Goal: Task Accomplishment & Management: Use online tool/utility

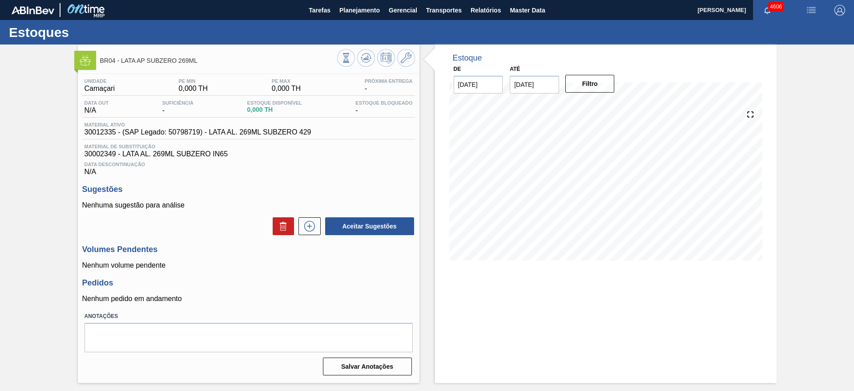
drag, startPoint x: 801, startPoint y: 166, endPoint x: 771, endPoint y: 143, distance: 37.8
click at [801, 166] on div "BR04 - LATA AP SUBZERO 269ML Unidade Camaçari PE MIN 0,000 TH PE MAX 0,000 TH P…" at bounding box center [427, 213] width 854 height 338
click at [414, 61] on button at bounding box center [406, 58] width 18 height 18
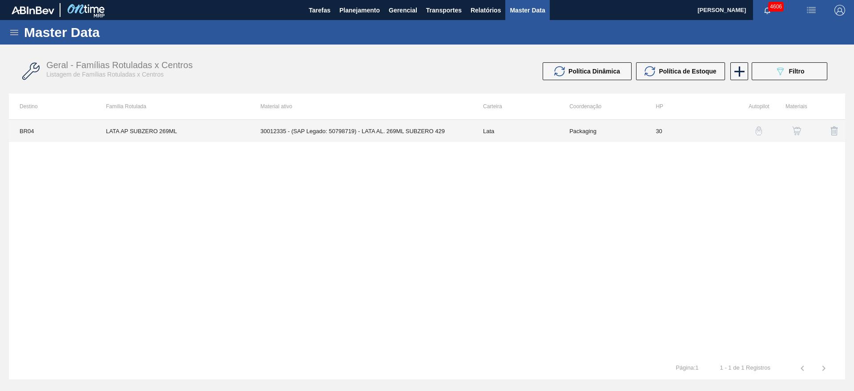
click at [355, 130] on td "30012335 - (SAP Legado: 50798719) - LATA AL. 269ML SUBZERO 429" at bounding box center [361, 131] width 222 height 22
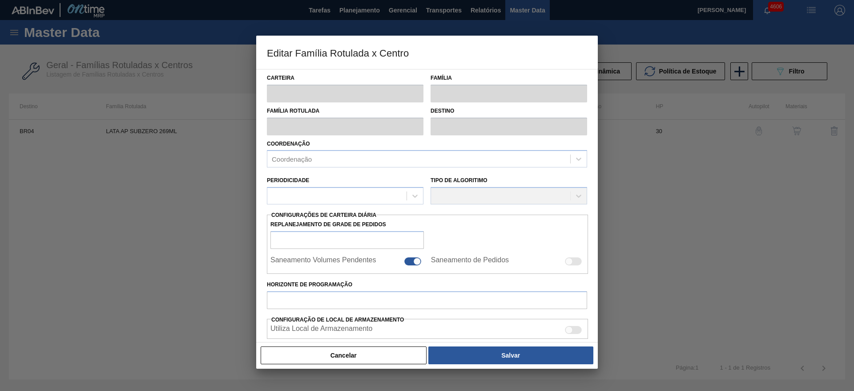
type input "Lata"
type input "LATA AP SUBZERO 269ML"
type input "BR04 - Camaçari"
type input "0"
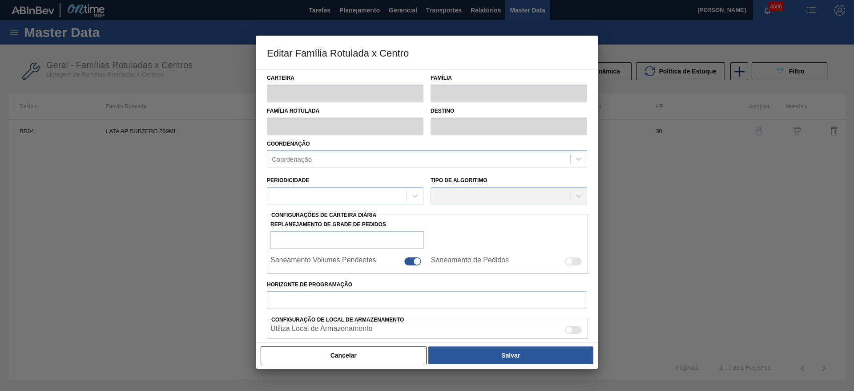
checkbox input "false"
type input "30"
checkbox input "true"
type input "0"
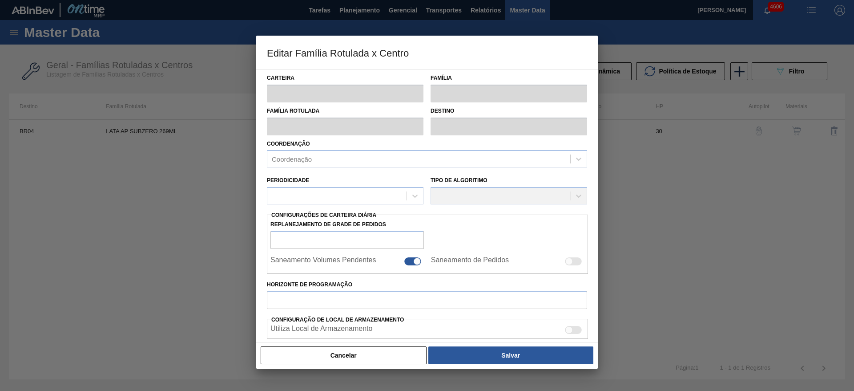
type input "100"
type input "0,000"
checkbox input "true"
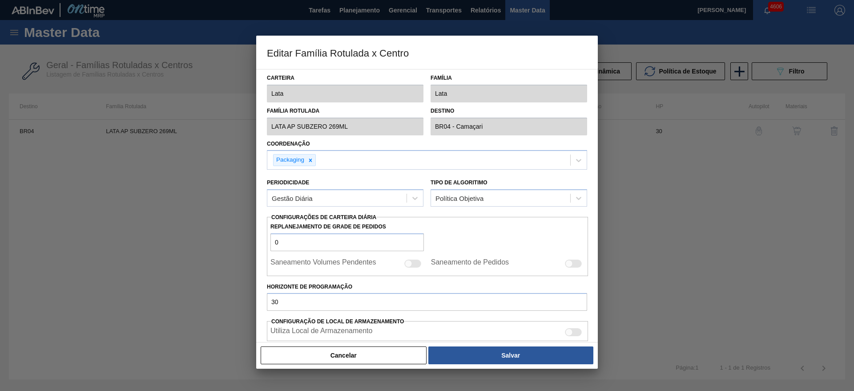
type input "0"
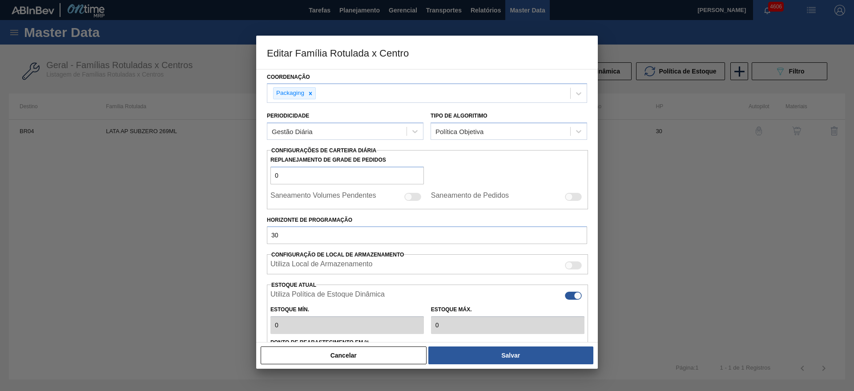
scroll to position [133, 0]
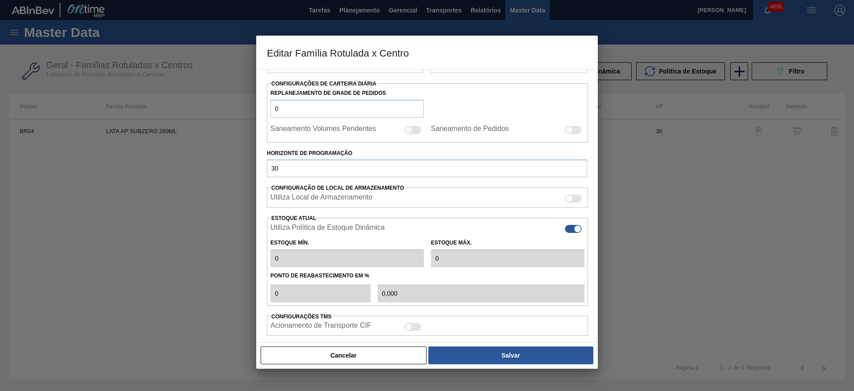
click at [773, 167] on div at bounding box center [427, 195] width 854 height 391
click at [389, 357] on button "Cancelar" at bounding box center [344, 355] width 166 height 18
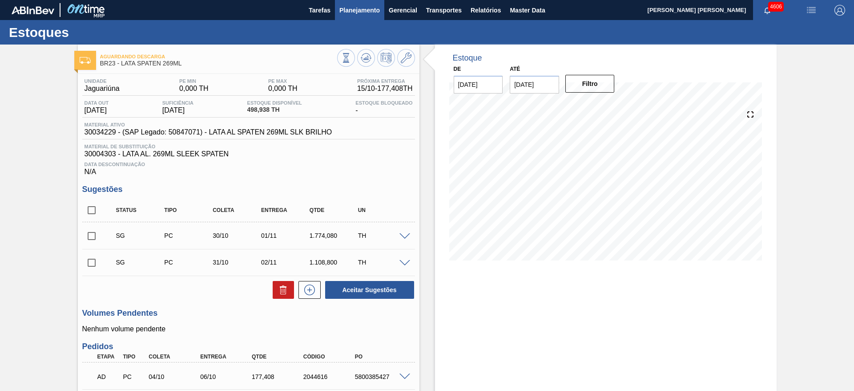
click at [358, 12] on span "Planejamento" at bounding box center [360, 10] width 40 height 11
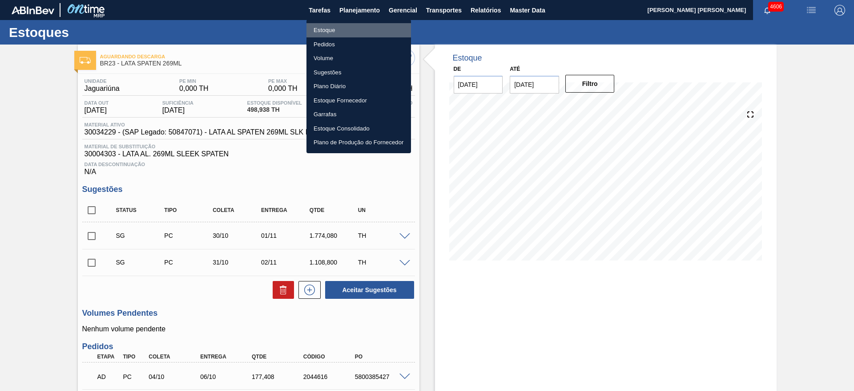
click at [320, 32] on li "Estoque" at bounding box center [359, 30] width 105 height 14
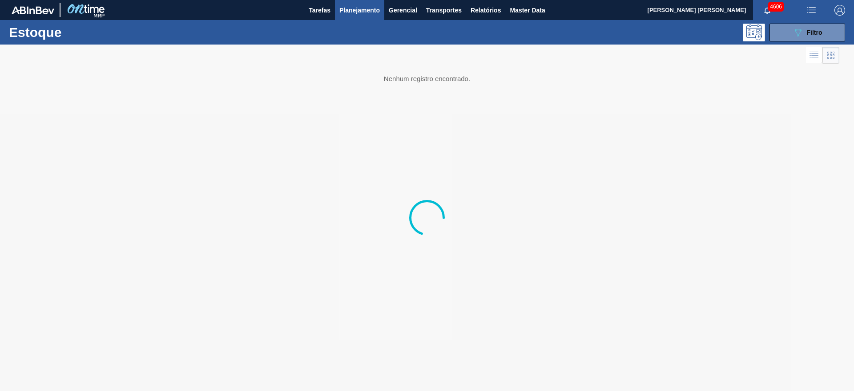
click at [354, 11] on span "Planejamento" at bounding box center [360, 10] width 40 height 11
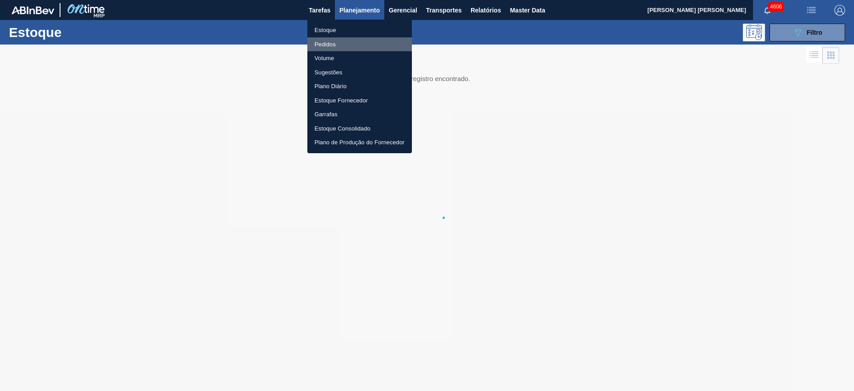
click at [328, 43] on li "Pedidos" at bounding box center [359, 44] width 105 height 14
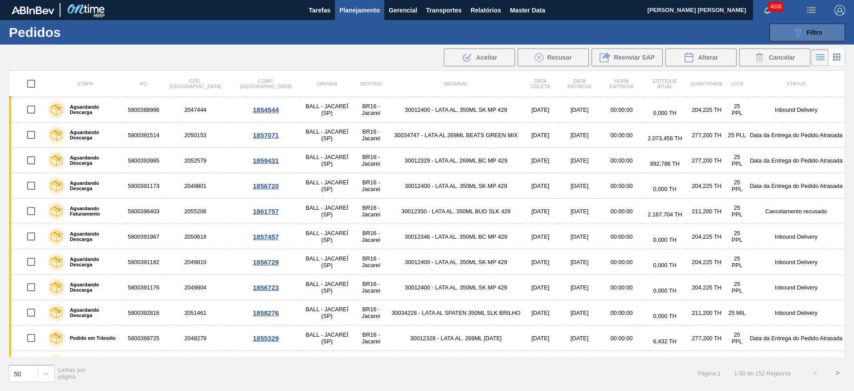
click at [786, 38] on button "089F7B8B-B2A5-4AFE-B5C0-19BA573D28AC Filtro" at bounding box center [808, 33] width 76 height 18
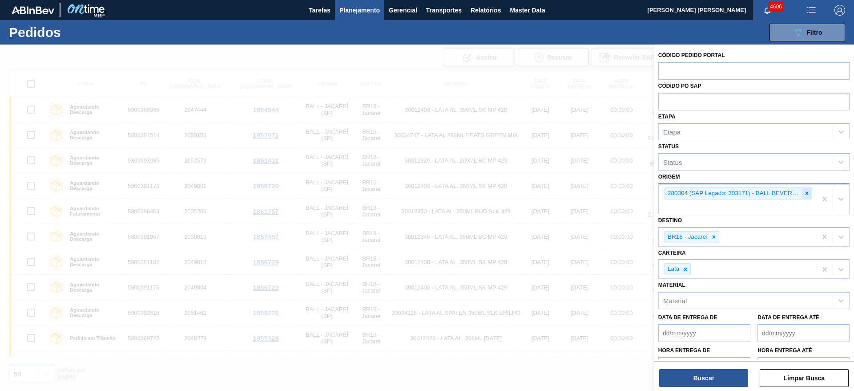
click at [802, 192] on div at bounding box center [807, 193] width 10 height 11
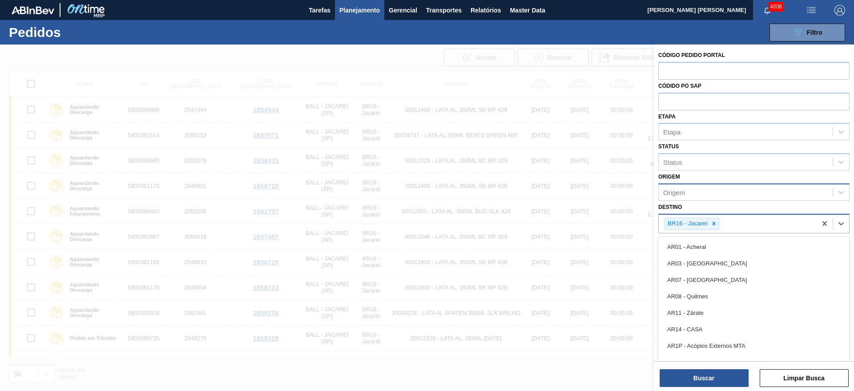
click at [728, 221] on div "BR16 - Jacareí" at bounding box center [738, 223] width 158 height 18
type input "15"
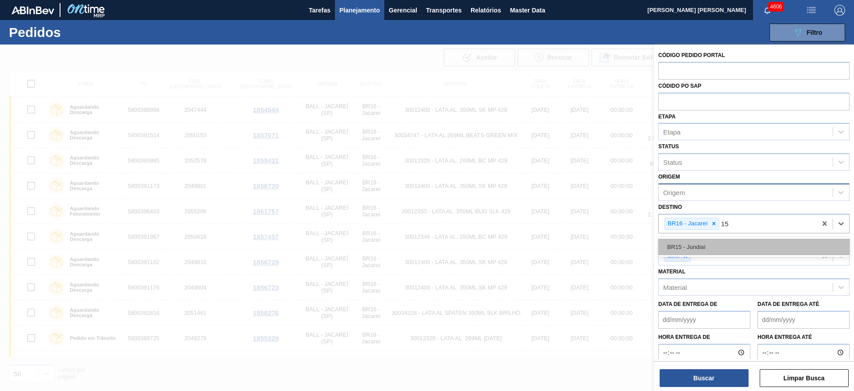
click at [697, 241] on div "BR15 - Jundiaí" at bounding box center [754, 247] width 191 height 16
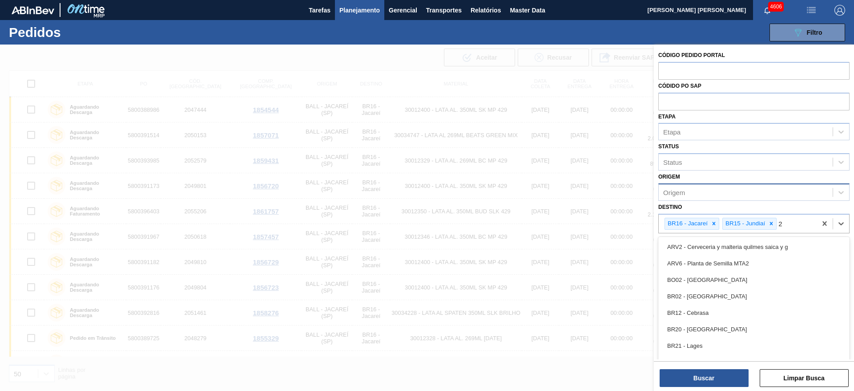
type input "21"
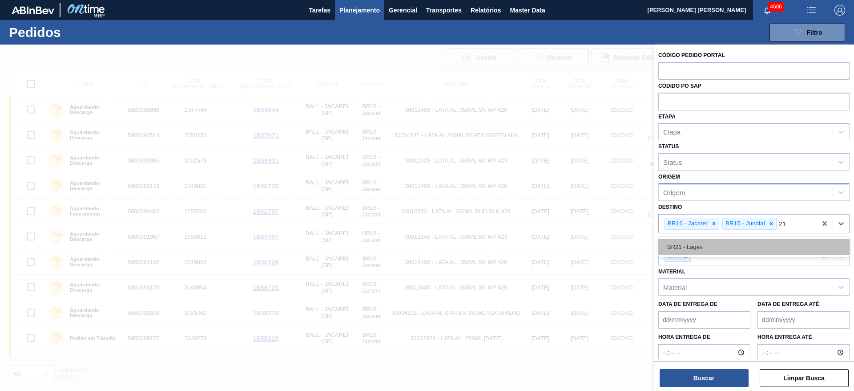
click at [707, 247] on div "BR21 - Lages" at bounding box center [754, 247] width 191 height 16
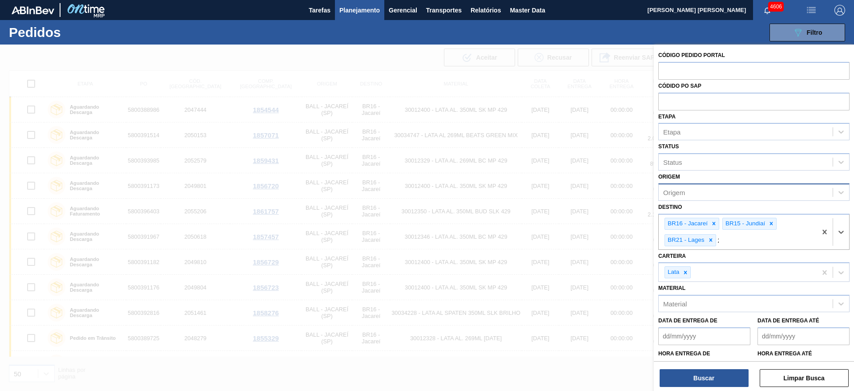
type input "22"
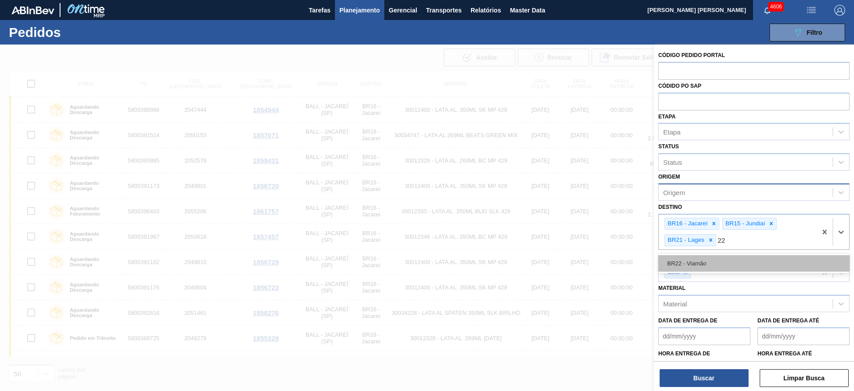
click at [708, 262] on div "BR22 - Viamão" at bounding box center [754, 263] width 191 height 16
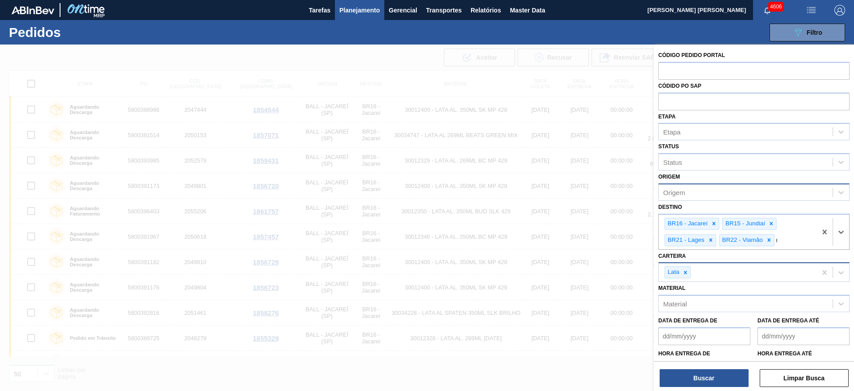
type input "09"
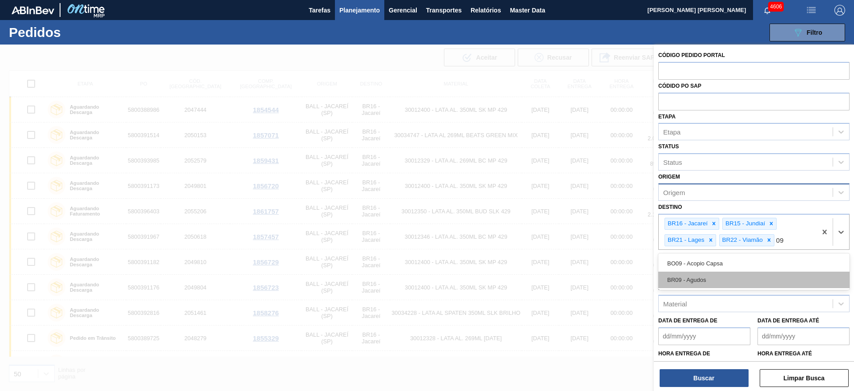
click at [708, 274] on div "BR09 - Agudos" at bounding box center [754, 279] width 191 height 16
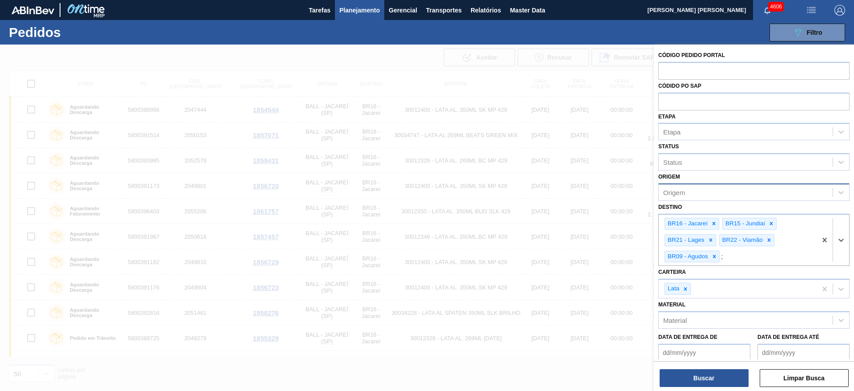
type input "24"
click at [709, 275] on div "BR24 - [GEOGRAPHIC_DATA]" at bounding box center [754, 279] width 191 height 16
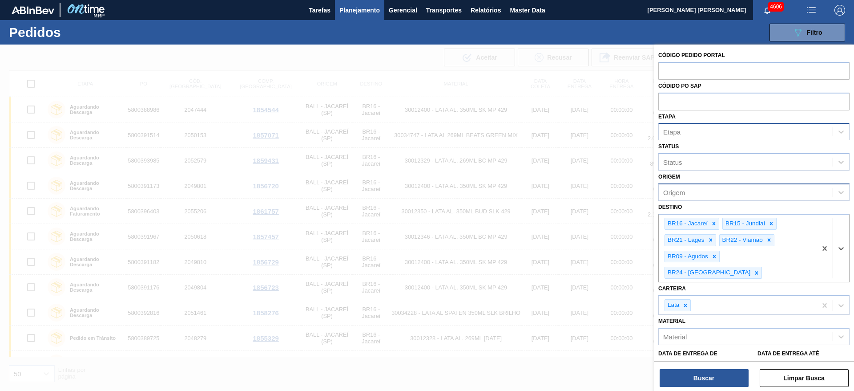
click at [695, 131] on div "Etapa" at bounding box center [746, 131] width 174 height 13
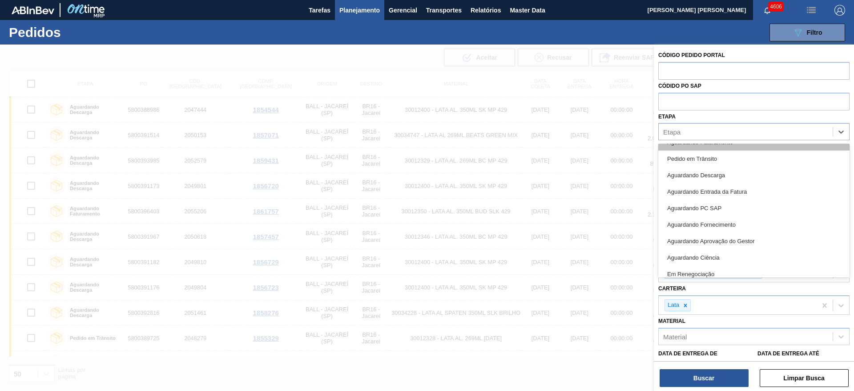
scroll to position [117, 0]
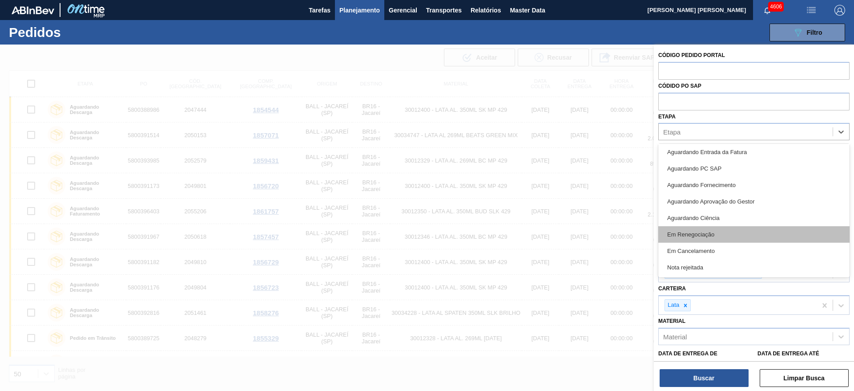
click at [718, 233] on div "Em Renegociação" at bounding box center [754, 234] width 191 height 16
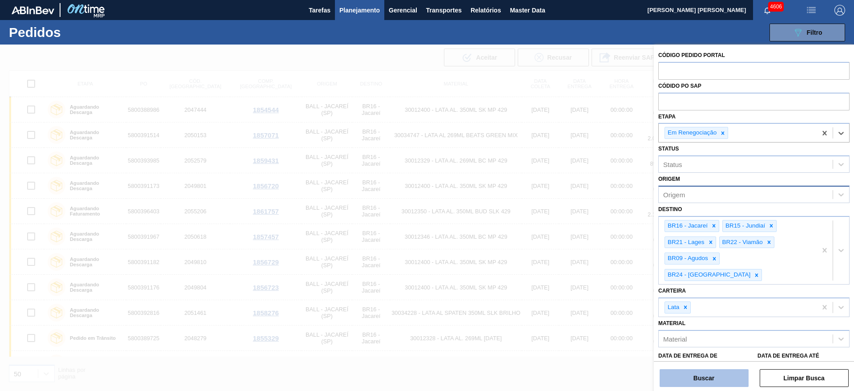
click at [716, 373] on button "Buscar" at bounding box center [704, 378] width 89 height 18
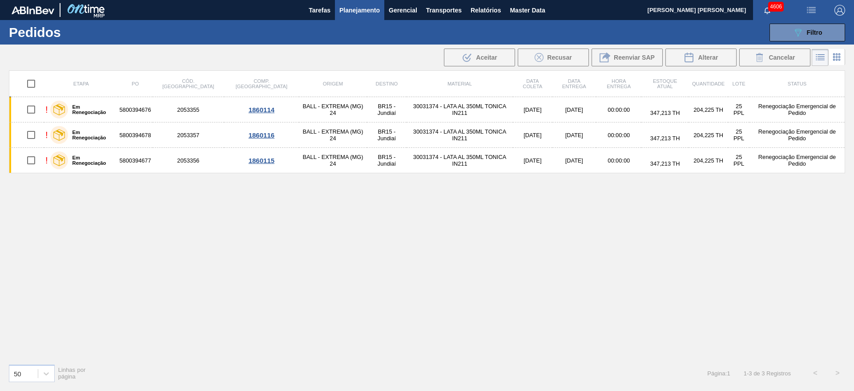
click at [29, 81] on input "checkbox" at bounding box center [31, 83] width 19 height 19
checkbox input "true"
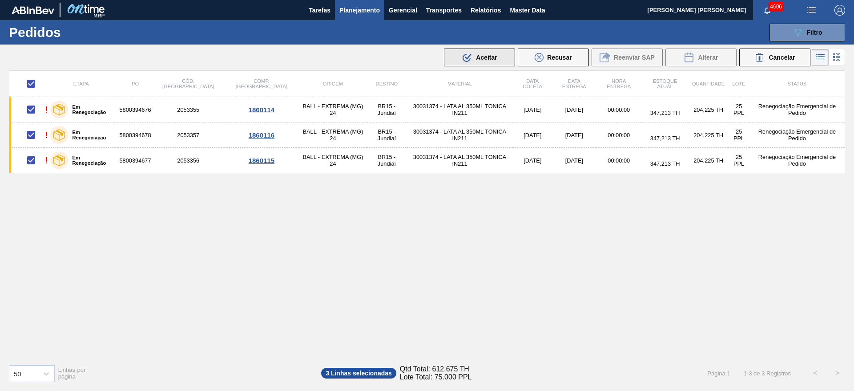
click at [464, 55] on icon at bounding box center [467, 58] width 8 height 8
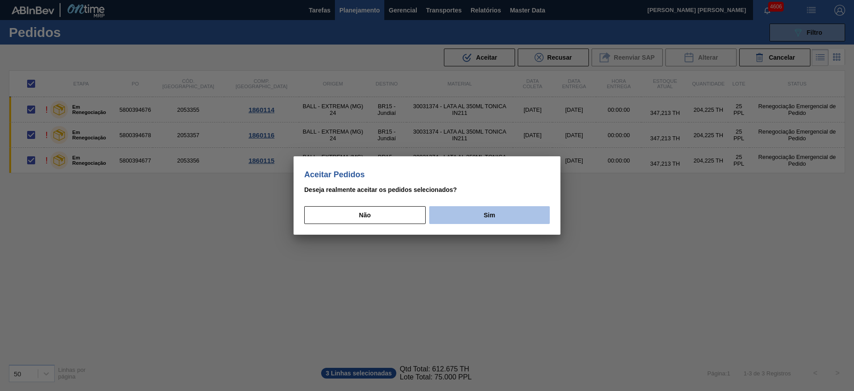
click at [474, 214] on button "Sim" at bounding box center [489, 215] width 121 height 18
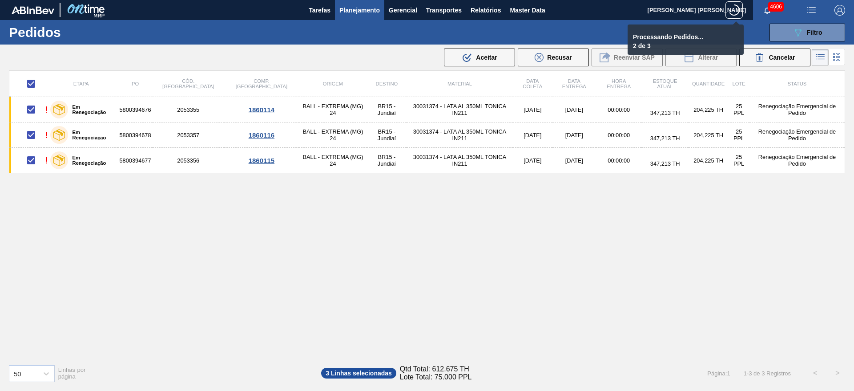
checkbox input "false"
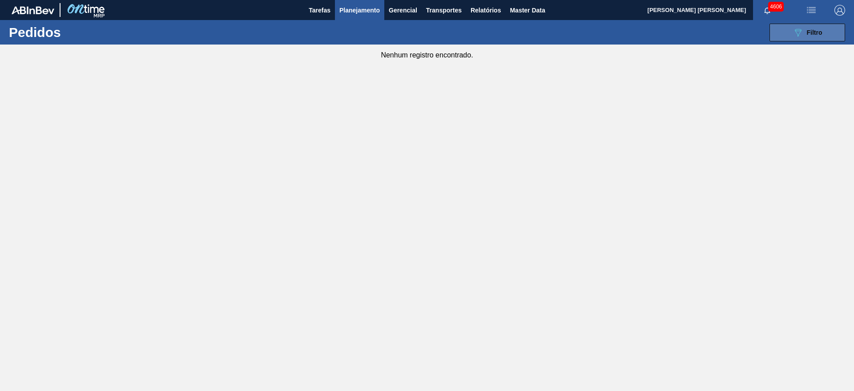
click at [808, 27] on div "089F7B8B-B2A5-4AFE-B5C0-19BA573D28AC Filtro" at bounding box center [808, 32] width 30 height 11
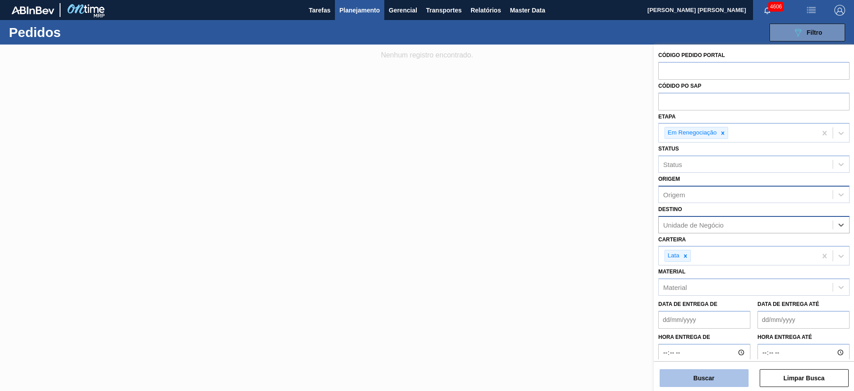
click at [704, 378] on button "Buscar" at bounding box center [704, 378] width 89 height 18
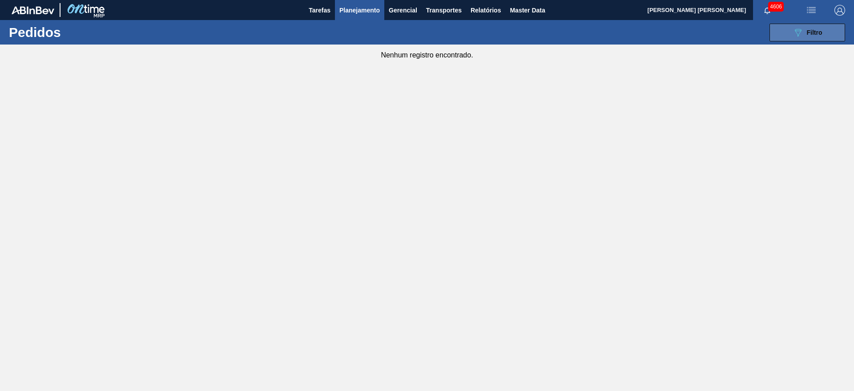
click at [823, 35] on button "089F7B8B-B2A5-4AFE-B5C0-19BA573D28AC Filtro" at bounding box center [808, 33] width 76 height 18
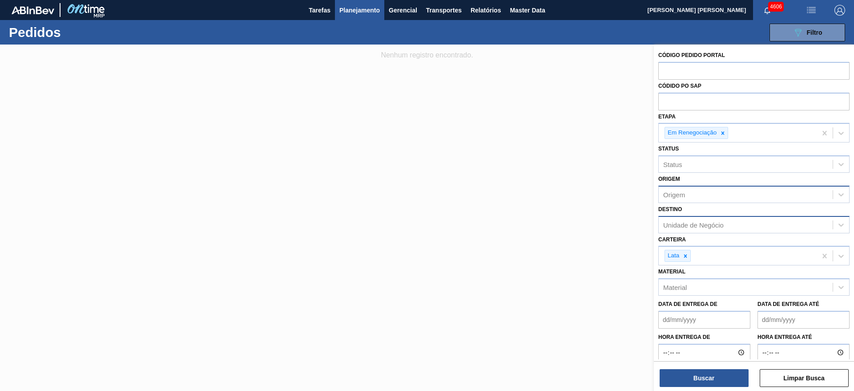
click at [360, 7] on span "Planejamento" at bounding box center [360, 10] width 40 height 11
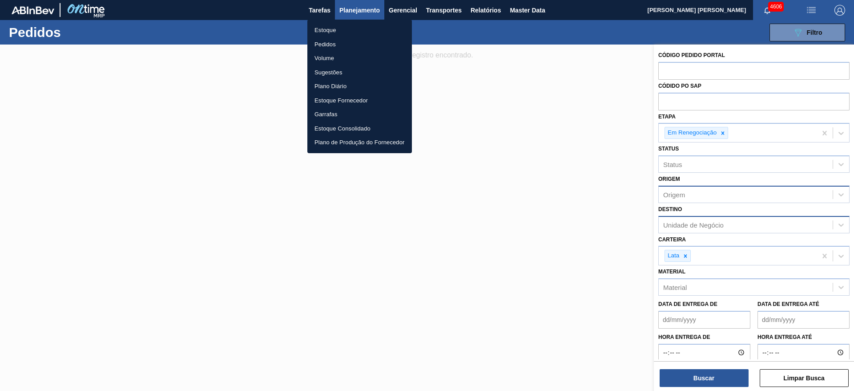
click at [326, 28] on li "Estoque" at bounding box center [359, 30] width 105 height 14
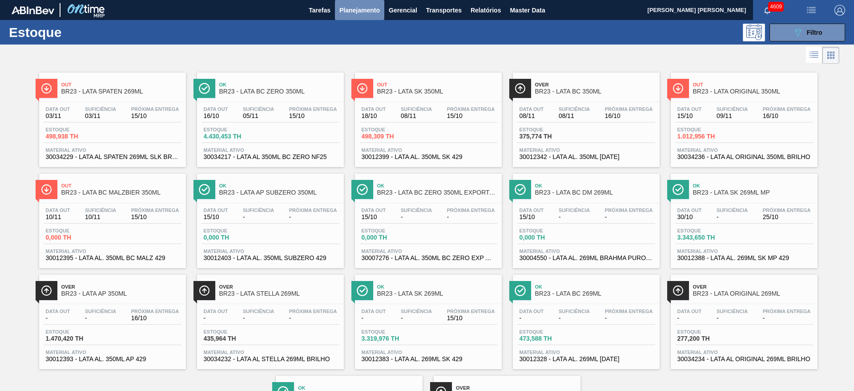
click at [351, 8] on span "Planejamento" at bounding box center [360, 10] width 40 height 11
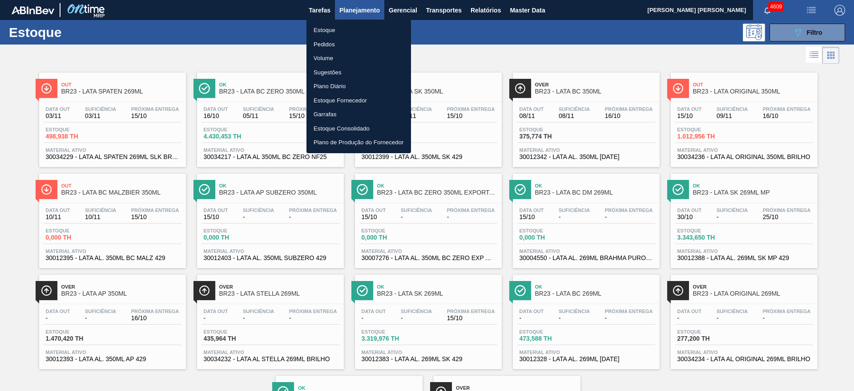
click at [328, 30] on li "Estoque" at bounding box center [359, 30] width 105 height 14
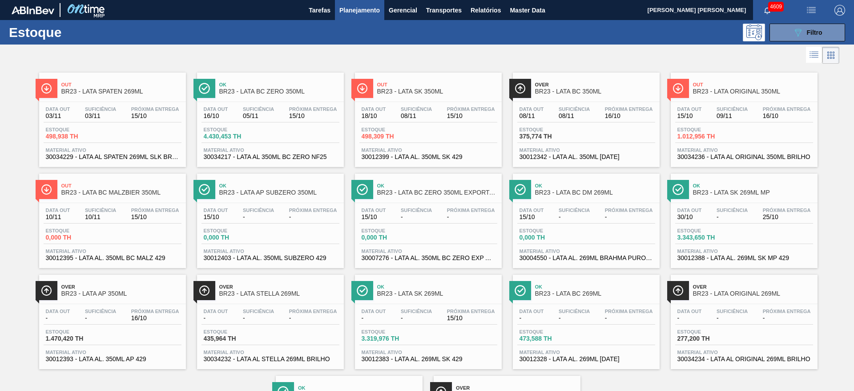
click at [357, 12] on span "Planejamento" at bounding box center [360, 10] width 40 height 11
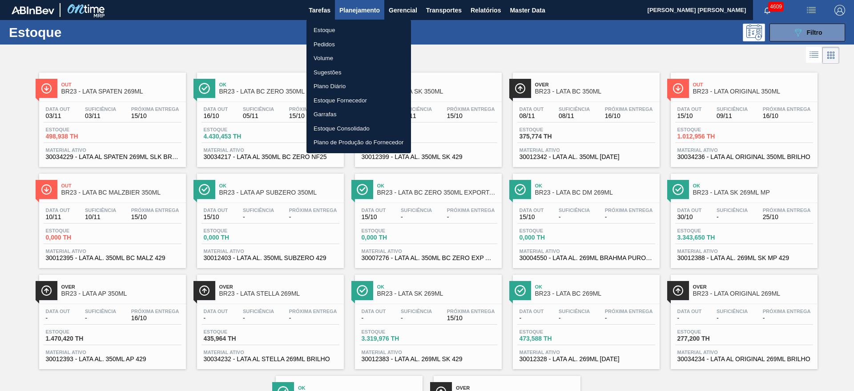
click at [335, 31] on li "Estoque" at bounding box center [359, 30] width 105 height 14
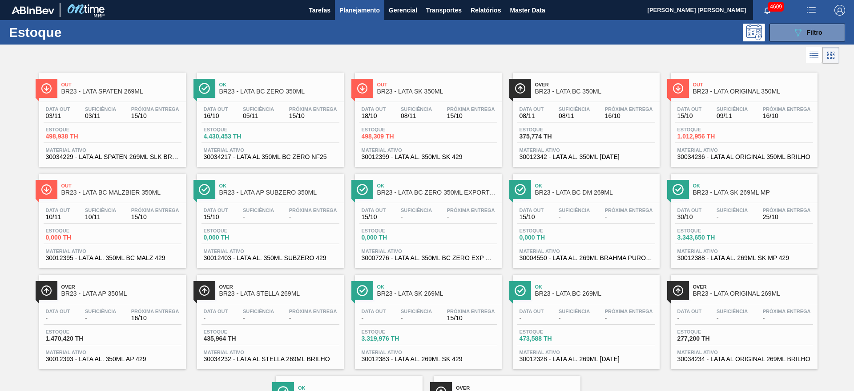
click at [353, 12] on span "Planejamento" at bounding box center [360, 10] width 40 height 11
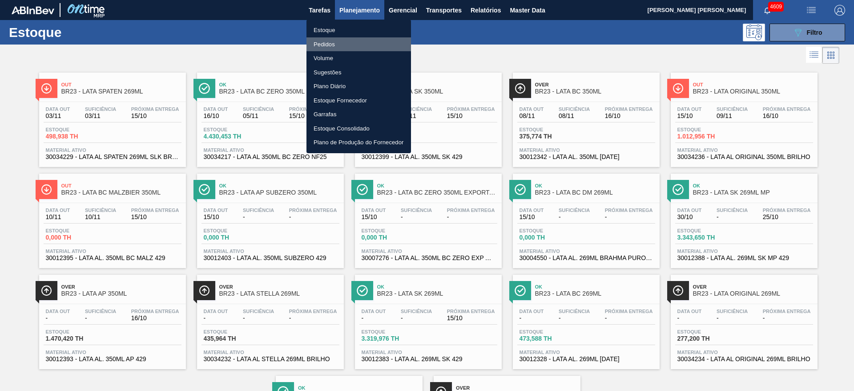
click at [328, 43] on li "Pedidos" at bounding box center [359, 44] width 105 height 14
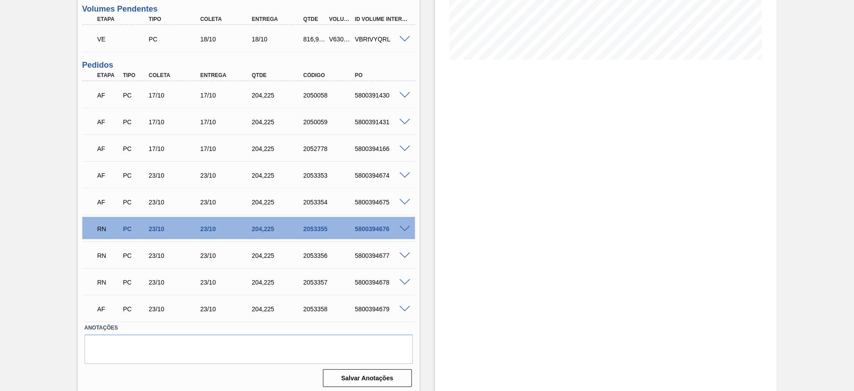
scroll to position [204, 0]
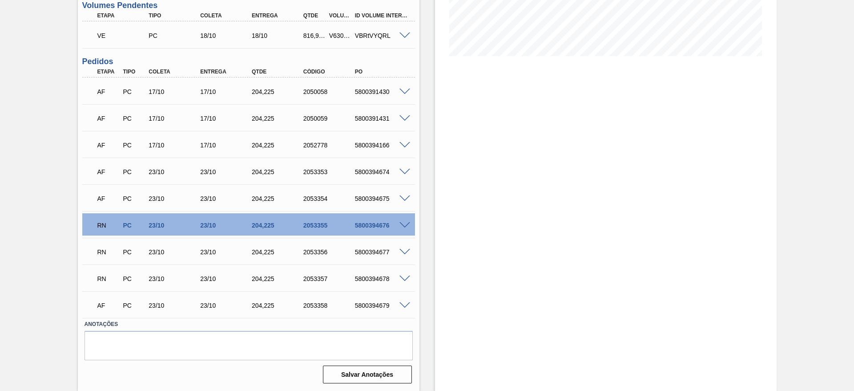
click at [405, 223] on span at bounding box center [405, 225] width 11 height 7
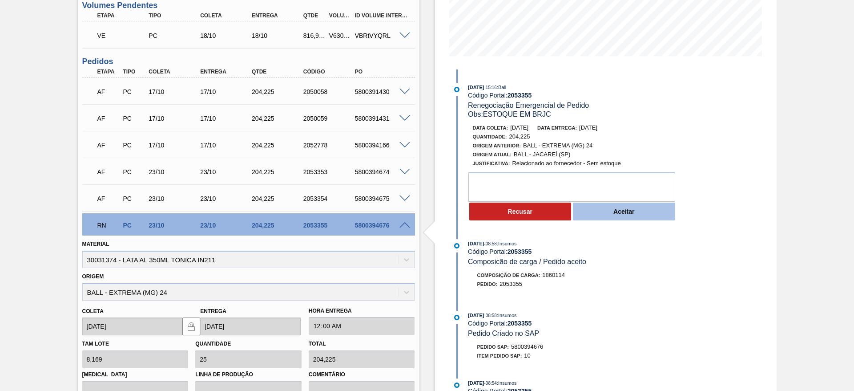
click at [620, 211] on button "Aceitar" at bounding box center [624, 211] width 102 height 18
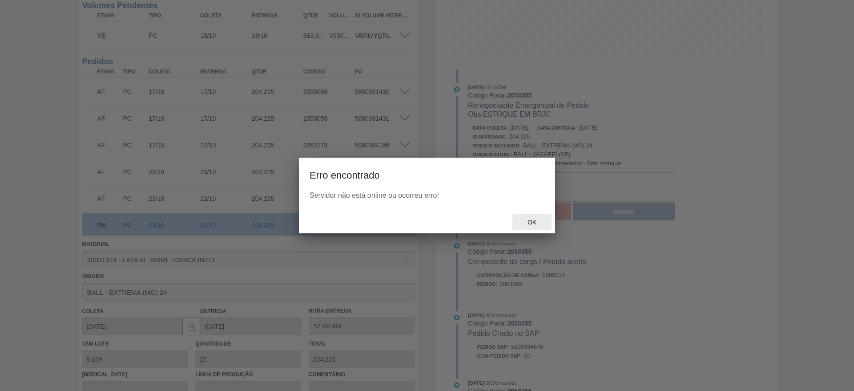
click at [534, 221] on span "Ok" at bounding box center [532, 221] width 23 height 7
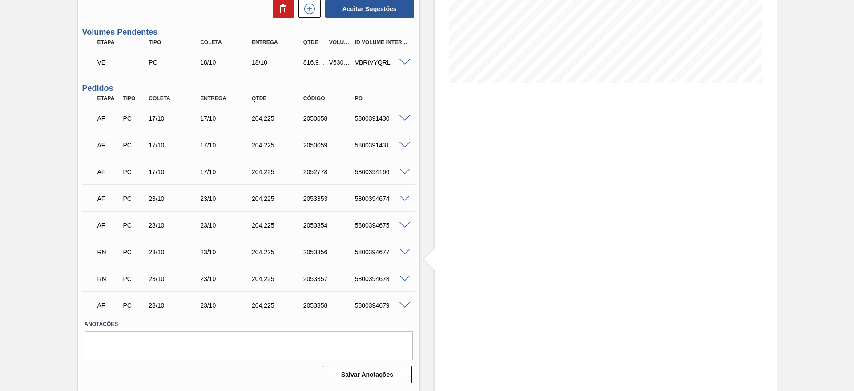
scroll to position [178, 0]
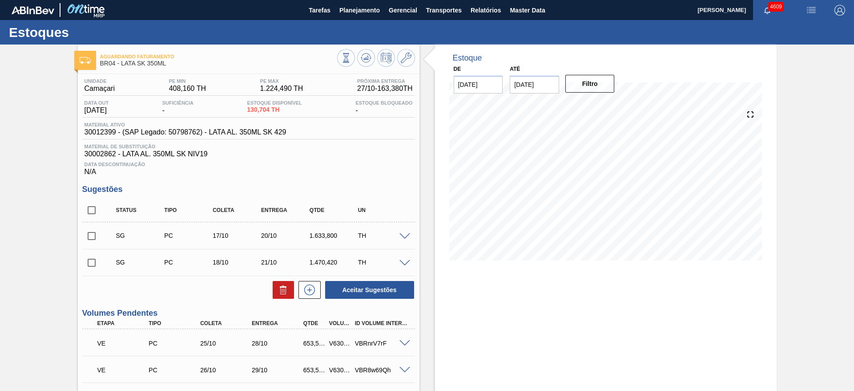
click at [518, 32] on div "Estoques" at bounding box center [427, 32] width 854 height 24
click at [568, 326] on div "Estoque De 15/10/2025 Até 05/11/2025 Filtro 27/10 Projeção de Estoque 4,215.204…" at bounding box center [606, 397] width 342 height 707
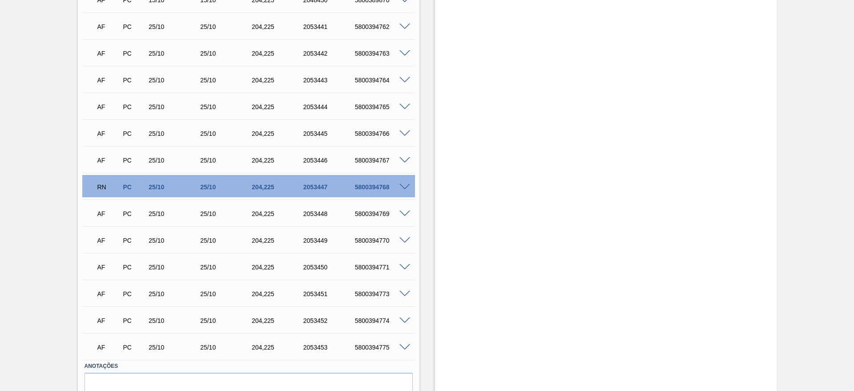
scroll to position [899, 0]
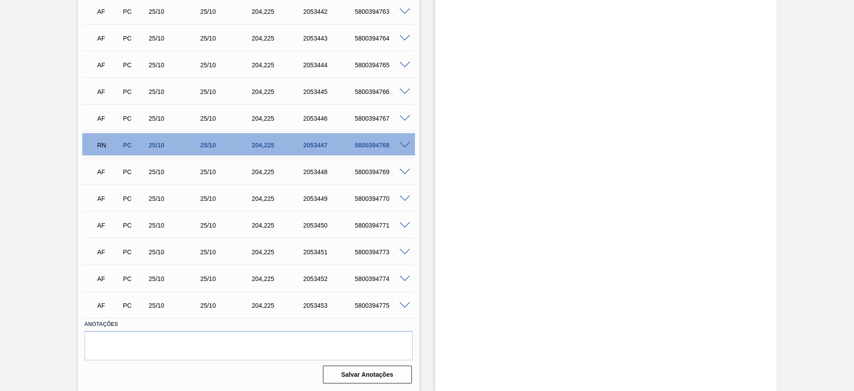
click at [407, 144] on span at bounding box center [405, 145] width 11 height 7
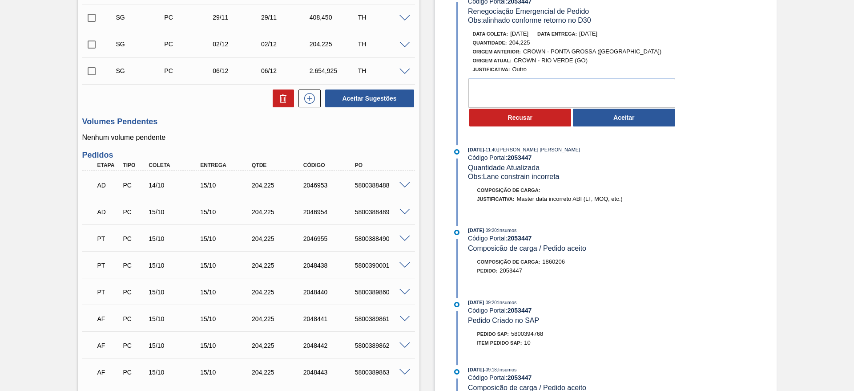
scroll to position [231, 0]
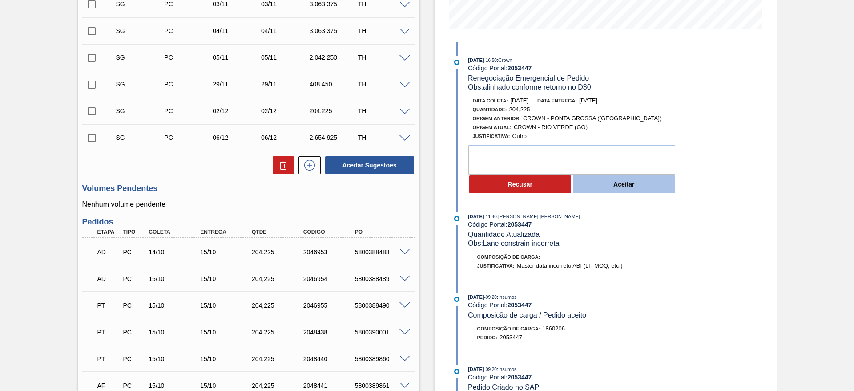
click at [599, 185] on button "Aceitar" at bounding box center [624, 184] width 102 height 18
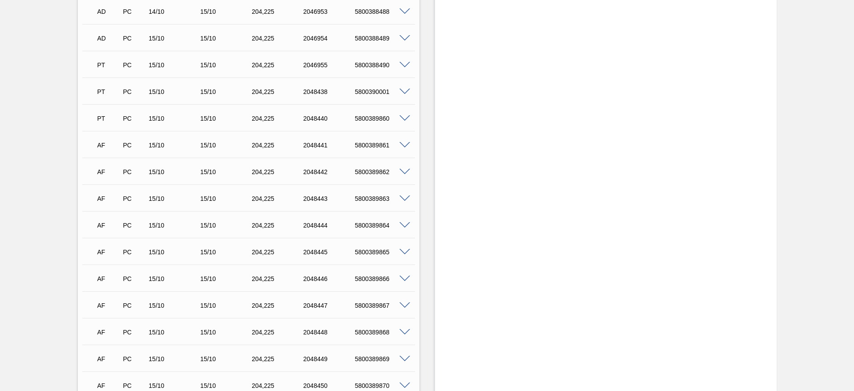
scroll to position [628, 0]
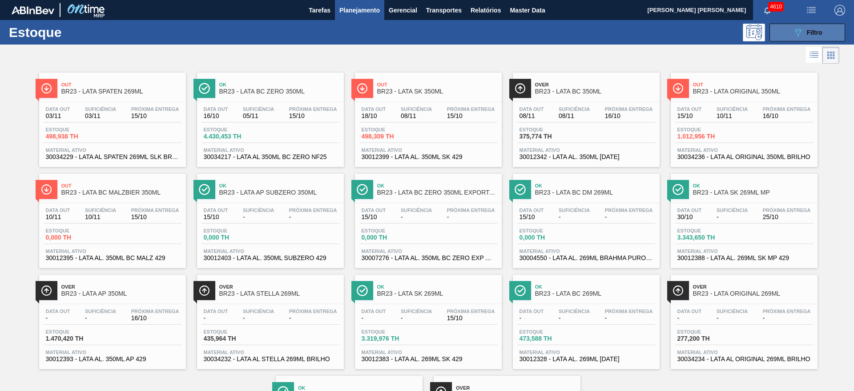
click at [785, 34] on button "089F7B8B-B2A5-4AFE-B5C0-19BA573D28AC Filtro" at bounding box center [808, 33] width 76 height 18
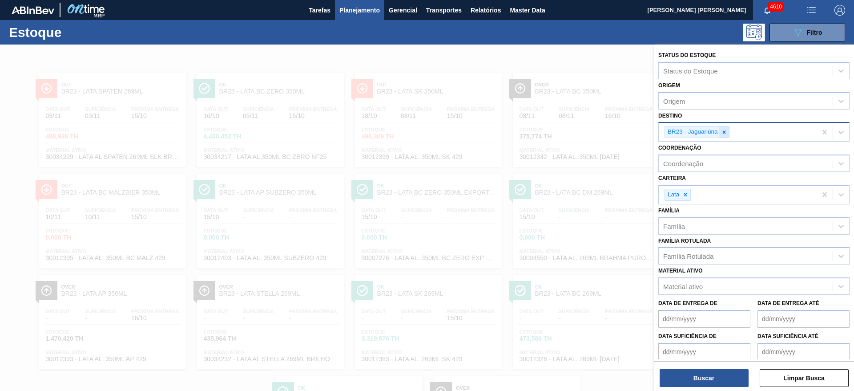
click at [723, 135] on div at bounding box center [725, 131] width 10 height 11
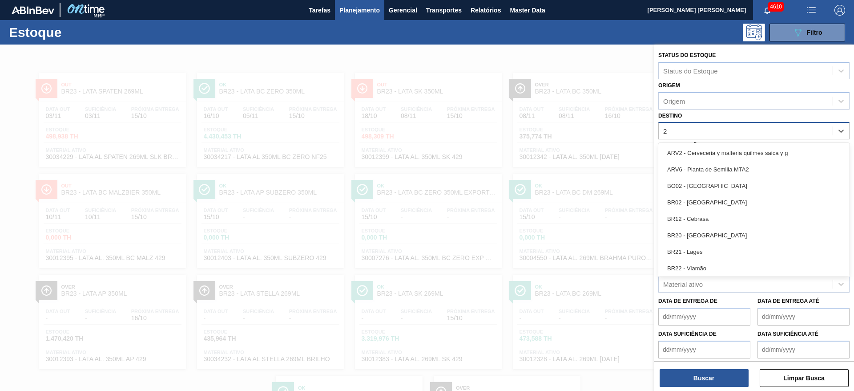
type input "24"
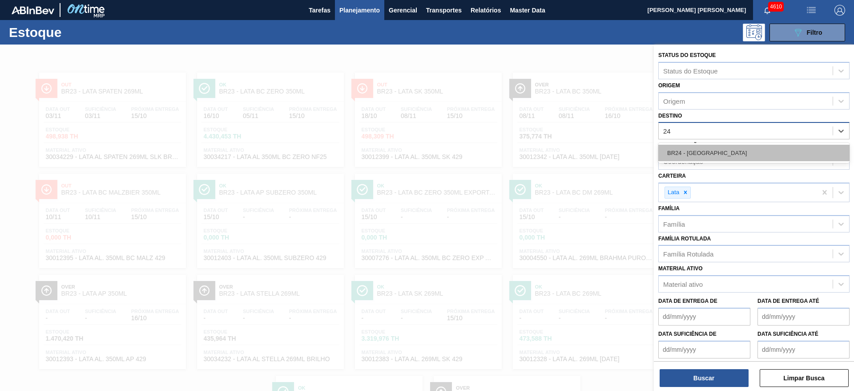
click at [710, 151] on div "BR24 - [GEOGRAPHIC_DATA]" at bounding box center [754, 153] width 191 height 16
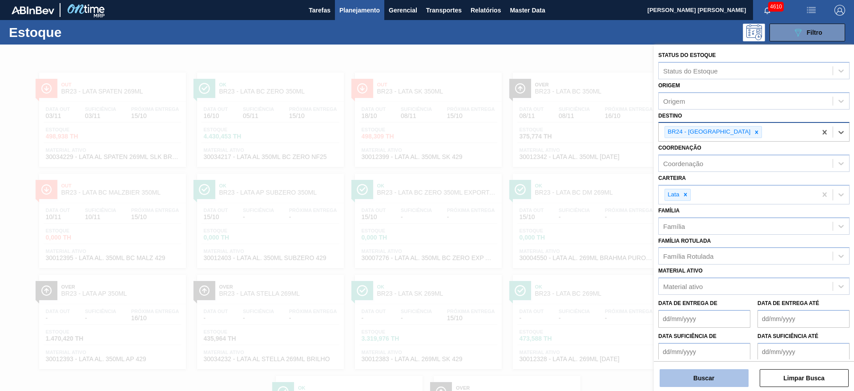
click at [712, 381] on button "Buscar" at bounding box center [704, 378] width 89 height 18
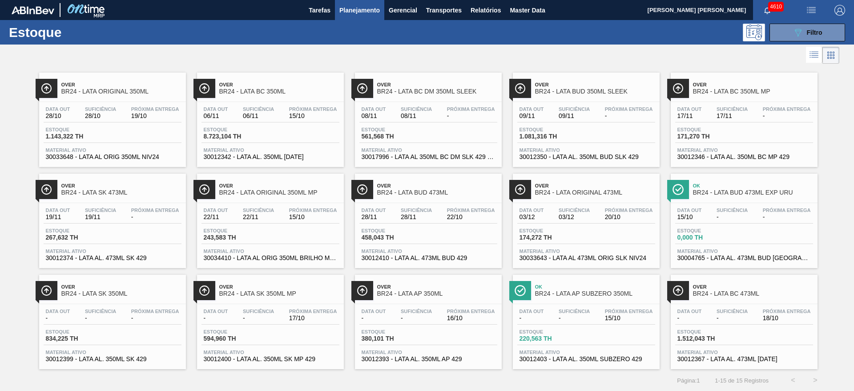
scroll to position [0, 0]
click at [348, 5] on span "Planejamento" at bounding box center [360, 9] width 40 height 11
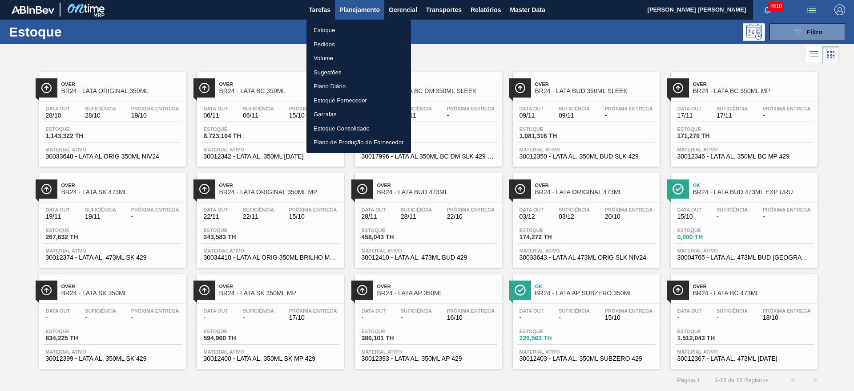
click at [323, 30] on li "Estoque" at bounding box center [359, 30] width 105 height 14
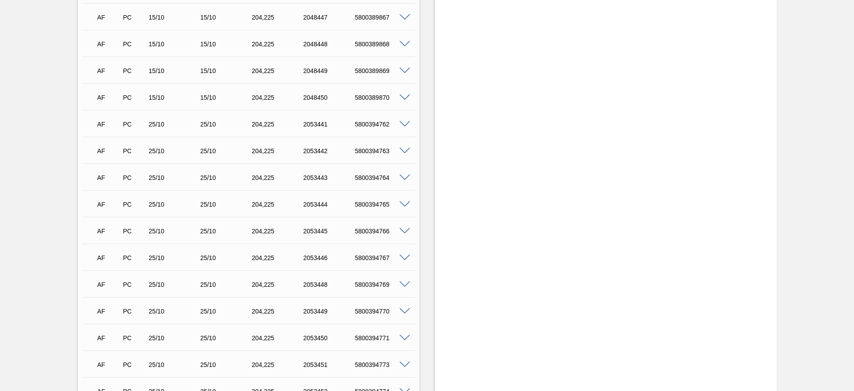
scroll to position [761, 0]
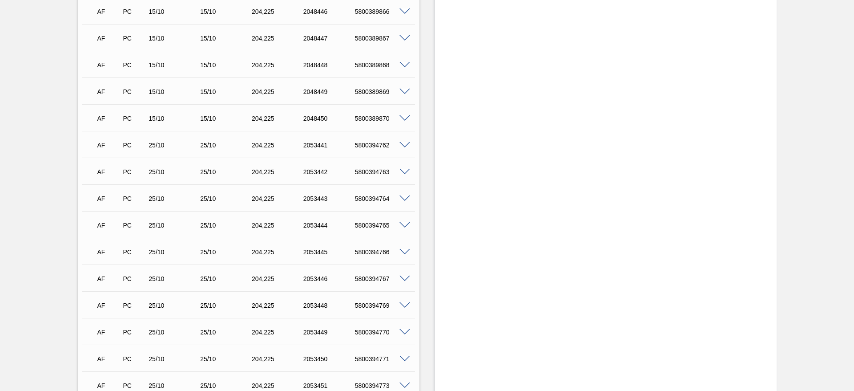
click at [400, 144] on span at bounding box center [405, 145] width 11 height 7
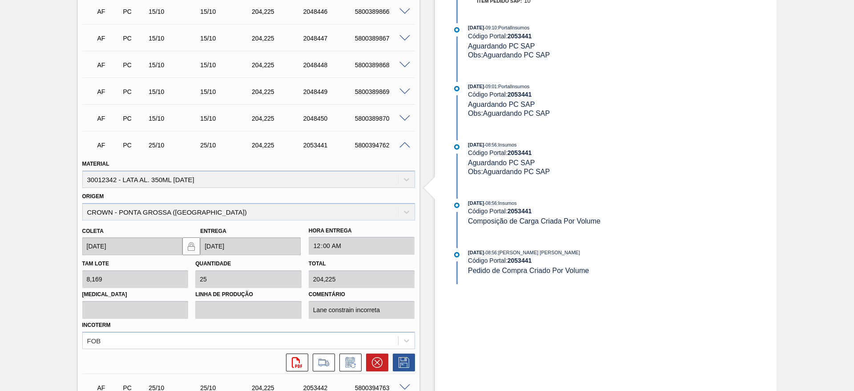
click at [400, 144] on span at bounding box center [405, 145] width 11 height 7
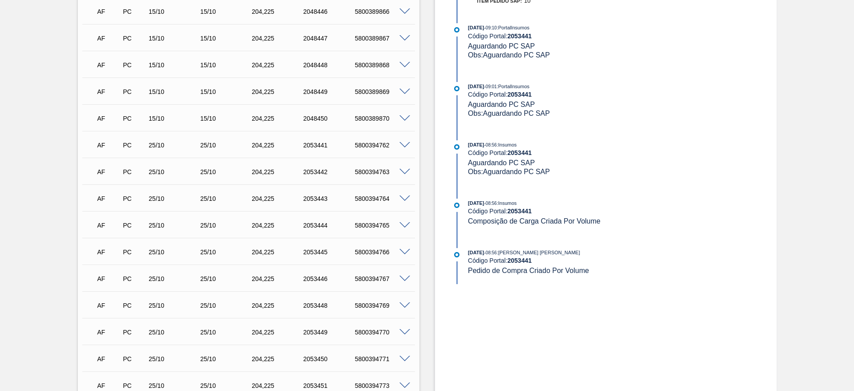
click at [406, 171] on span at bounding box center [405, 172] width 11 height 7
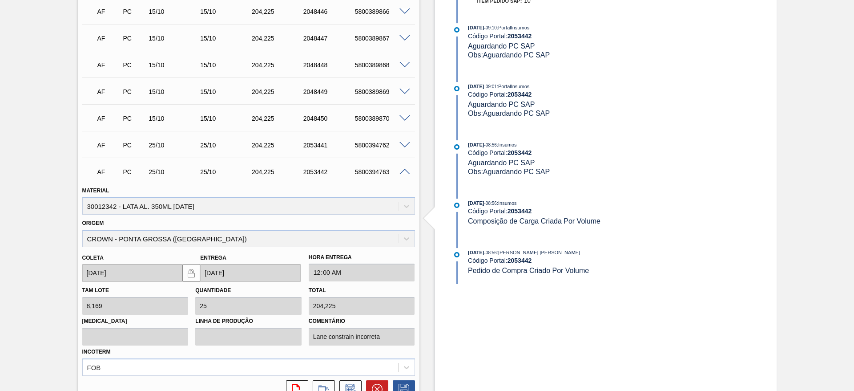
click at [406, 171] on span at bounding box center [405, 172] width 11 height 7
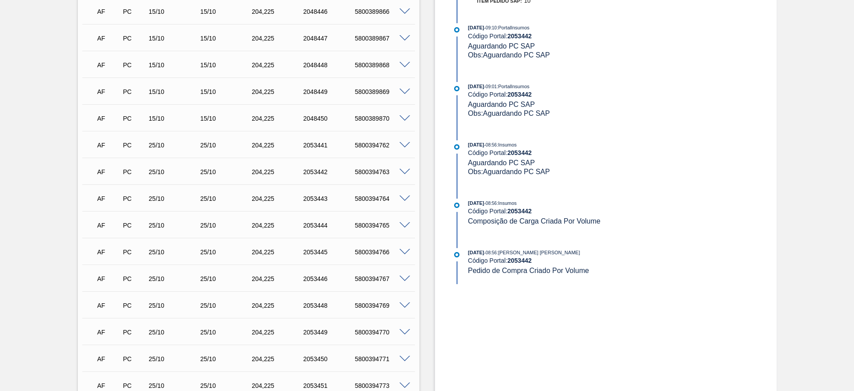
click at [404, 200] on span at bounding box center [405, 198] width 11 height 7
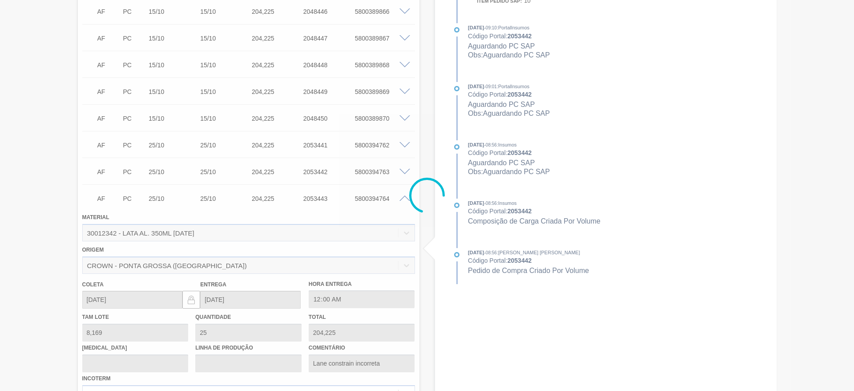
click at [404, 200] on div at bounding box center [427, 195] width 854 height 391
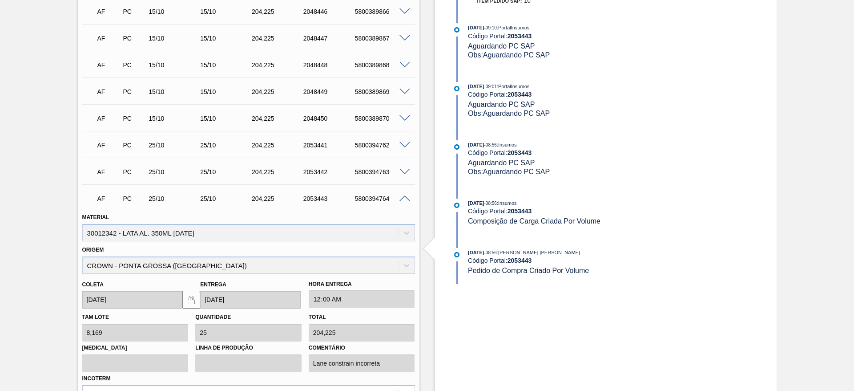
click at [404, 200] on span at bounding box center [405, 198] width 11 height 7
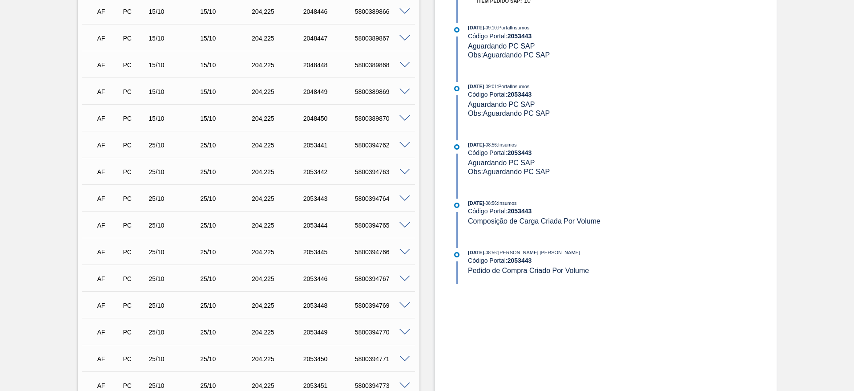
click at [402, 224] on span at bounding box center [405, 225] width 11 height 7
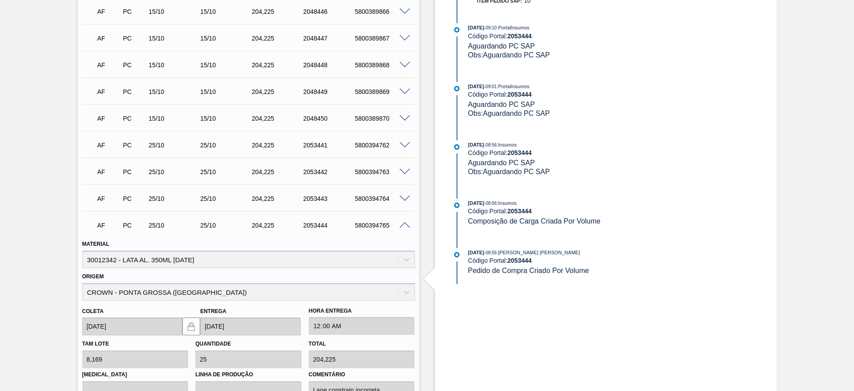
click at [402, 224] on span at bounding box center [405, 225] width 11 height 7
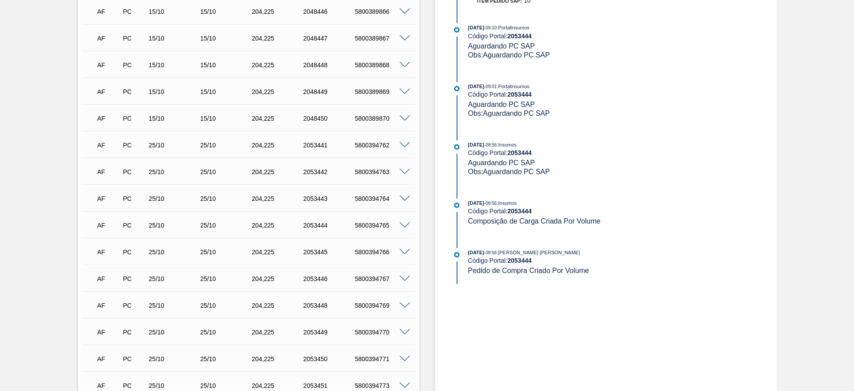
click at [403, 251] on span at bounding box center [405, 252] width 11 height 7
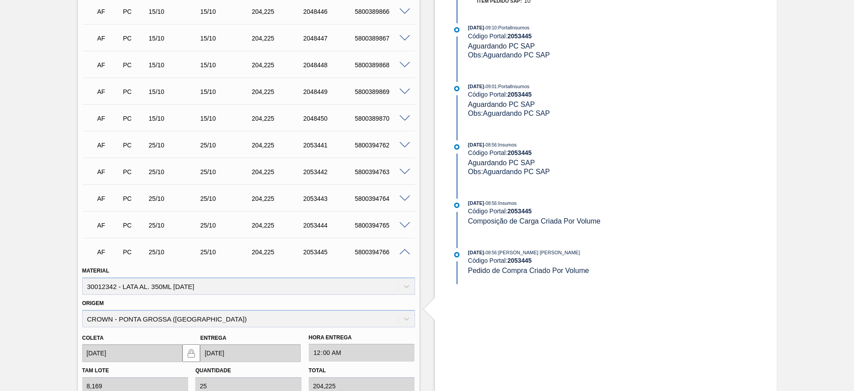
click at [403, 251] on span at bounding box center [405, 252] width 11 height 7
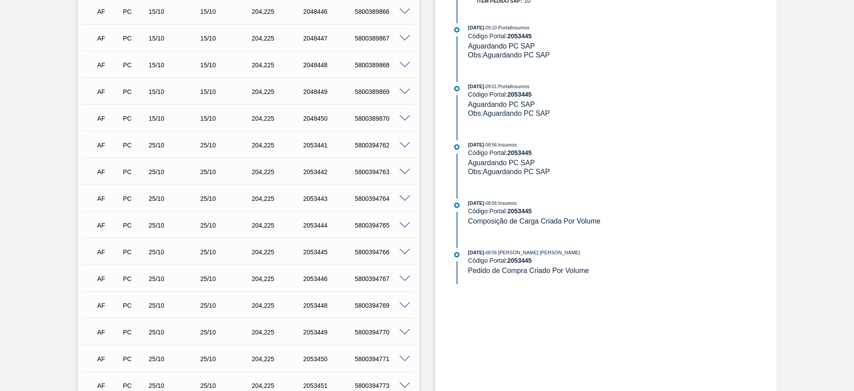
click at [405, 278] on span at bounding box center [405, 278] width 11 height 7
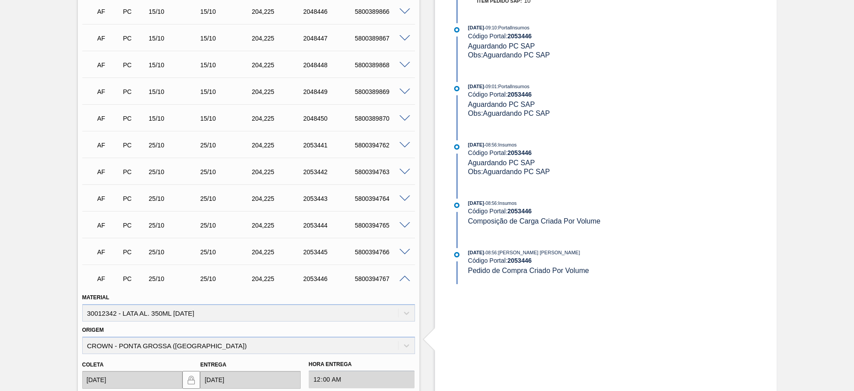
click at [405, 278] on span at bounding box center [405, 278] width 11 height 7
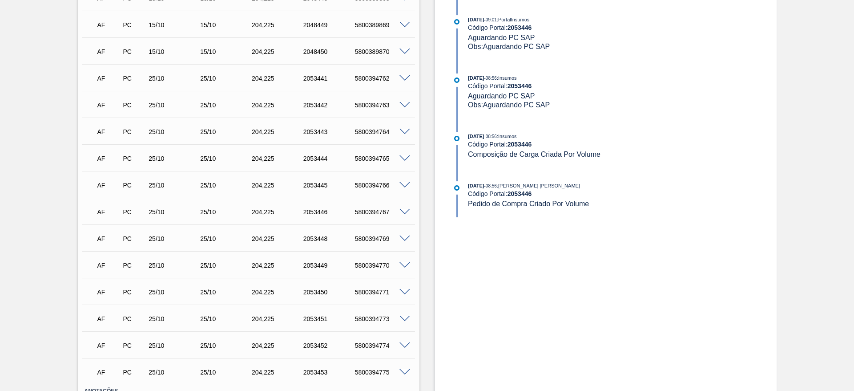
scroll to position [895, 0]
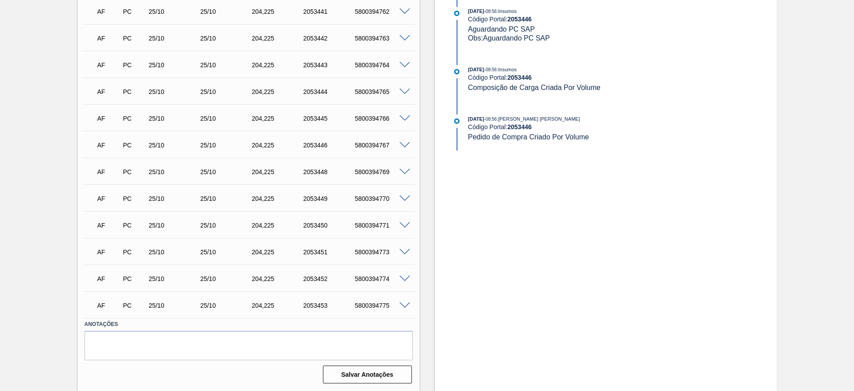
click at [404, 170] on span at bounding box center [405, 172] width 11 height 7
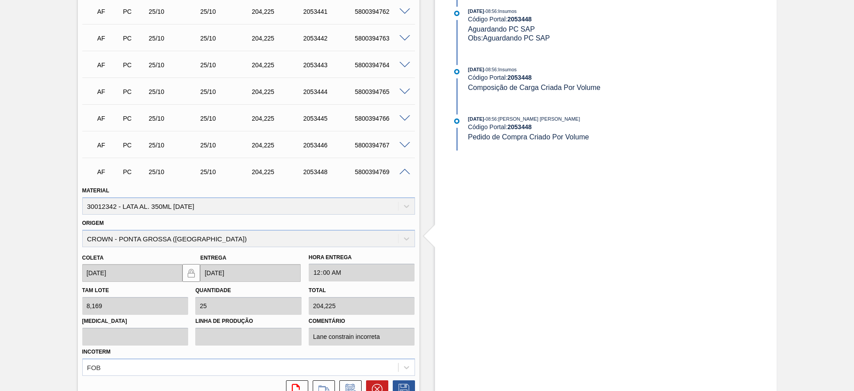
click at [404, 170] on span at bounding box center [405, 172] width 11 height 7
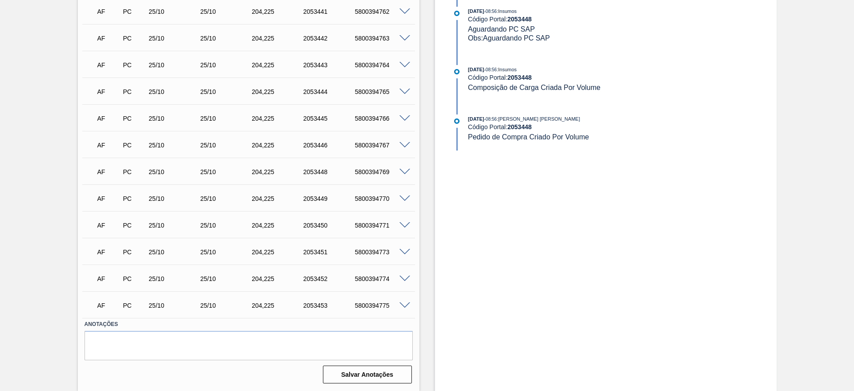
click at [400, 198] on span at bounding box center [405, 198] width 11 height 7
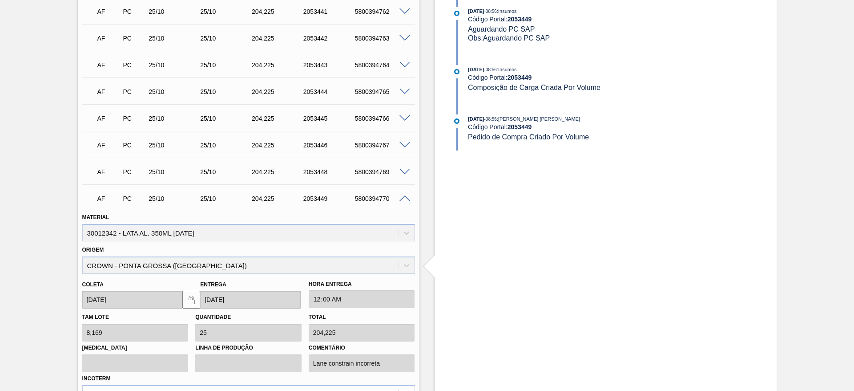
click at [400, 198] on span at bounding box center [405, 198] width 11 height 7
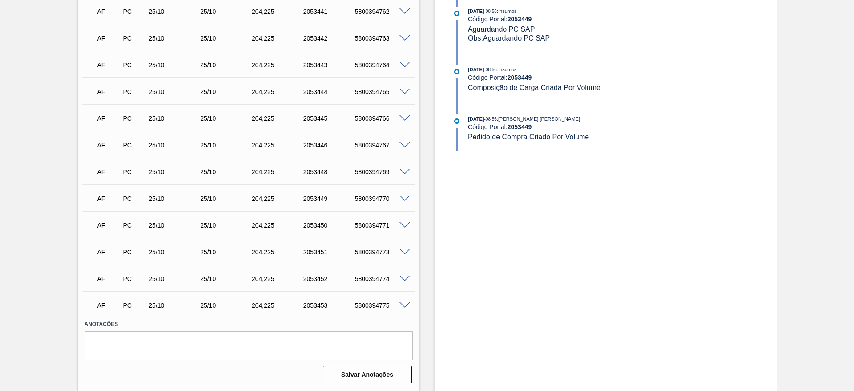
click at [404, 224] on span at bounding box center [405, 225] width 11 height 7
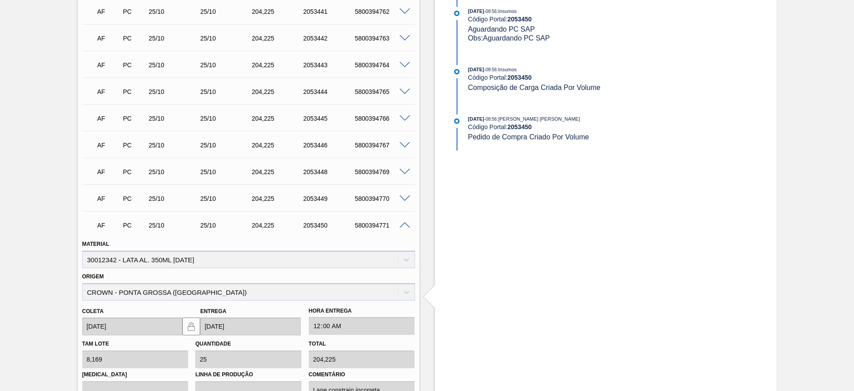
click at [404, 224] on span at bounding box center [405, 225] width 11 height 7
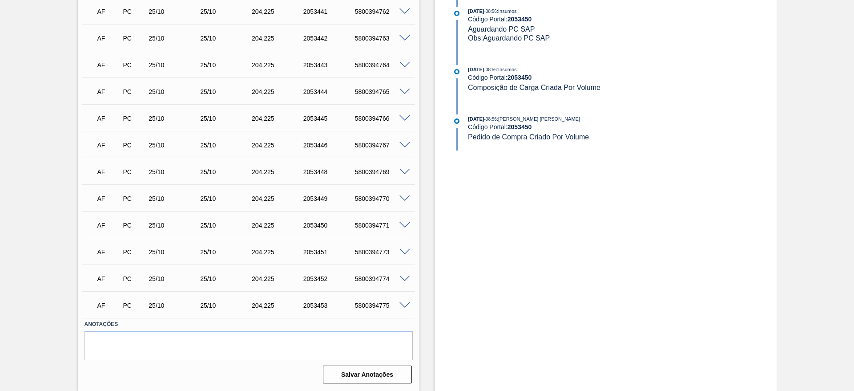
click at [404, 251] on span at bounding box center [405, 252] width 11 height 7
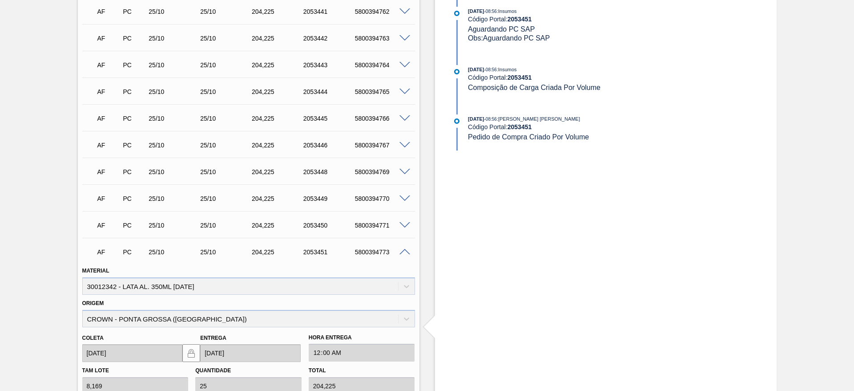
click at [404, 251] on span at bounding box center [405, 252] width 11 height 7
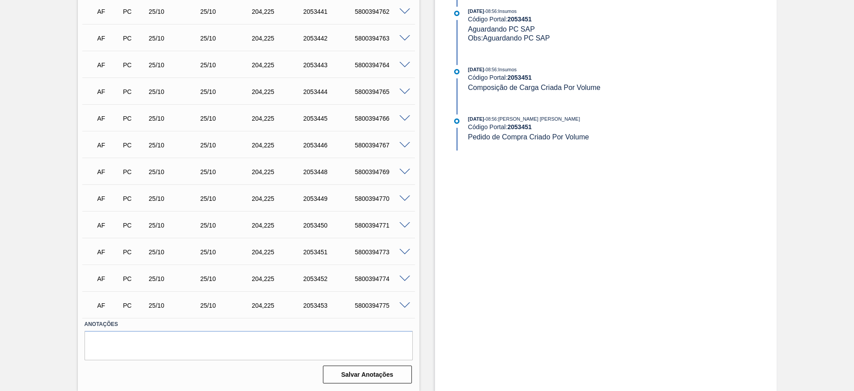
click at [403, 279] on span at bounding box center [405, 278] width 11 height 7
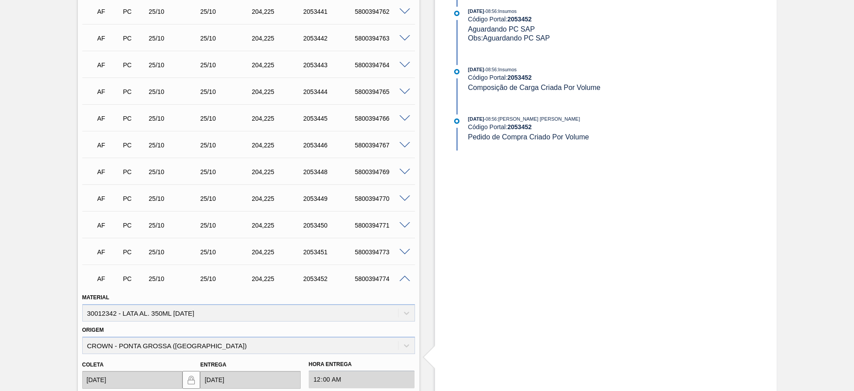
click at [403, 279] on span at bounding box center [405, 278] width 11 height 7
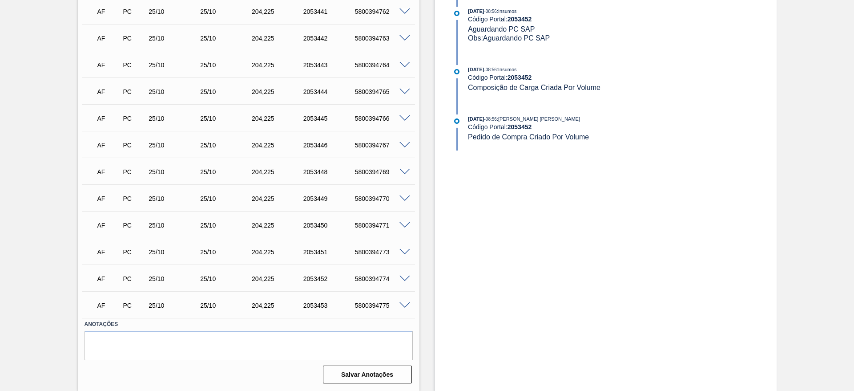
click at [405, 304] on span at bounding box center [405, 305] width 11 height 7
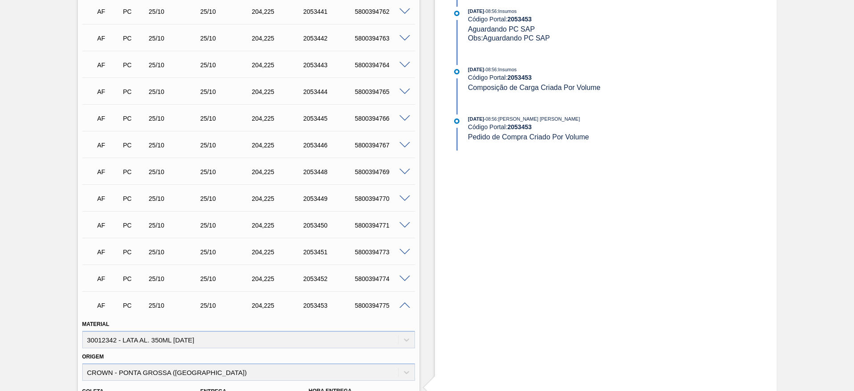
click at [405, 304] on span at bounding box center [405, 305] width 11 height 7
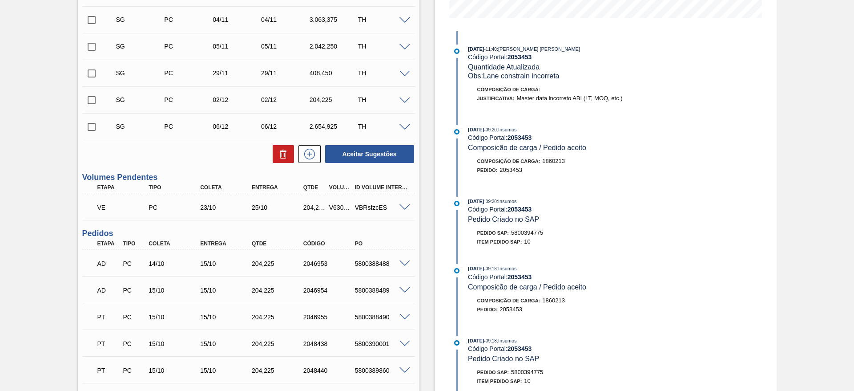
scroll to position [227, 0]
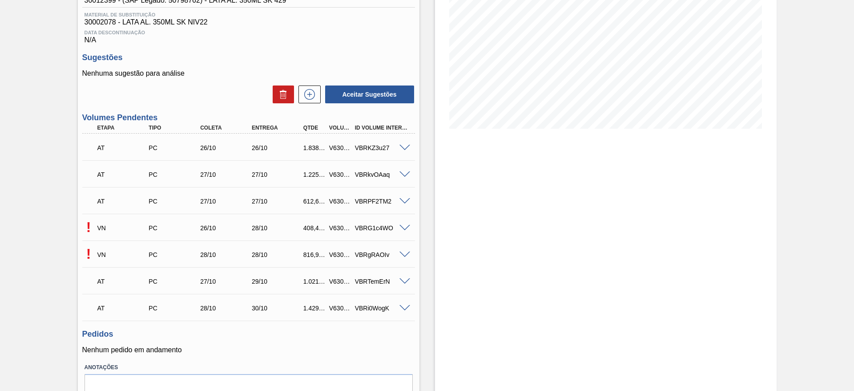
scroll to position [175, 0]
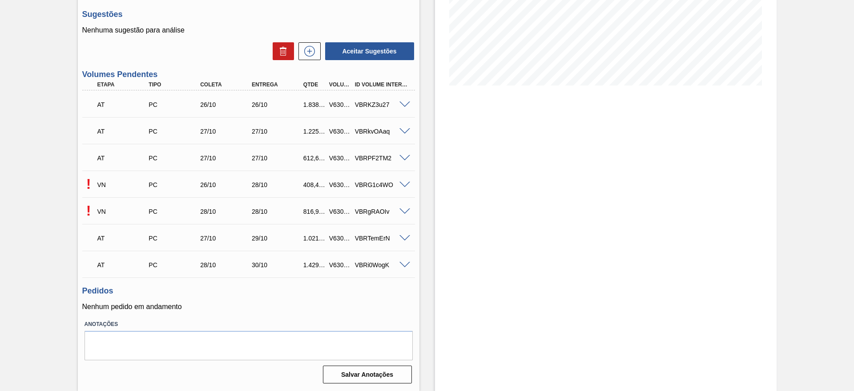
click at [404, 184] on span at bounding box center [405, 185] width 11 height 7
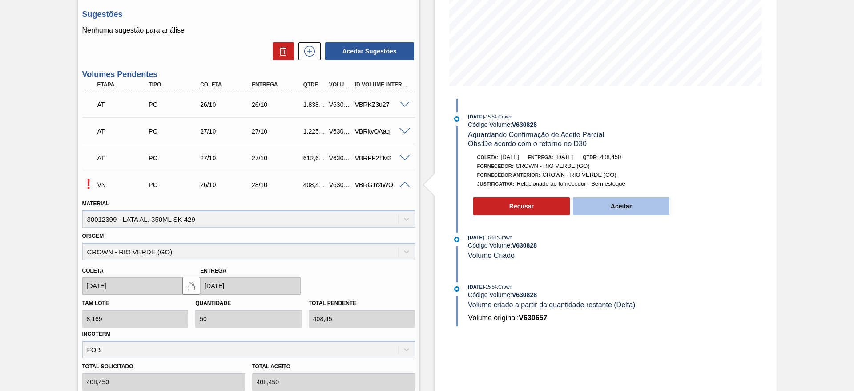
click at [616, 207] on button "Aceitar" at bounding box center [621, 206] width 97 height 18
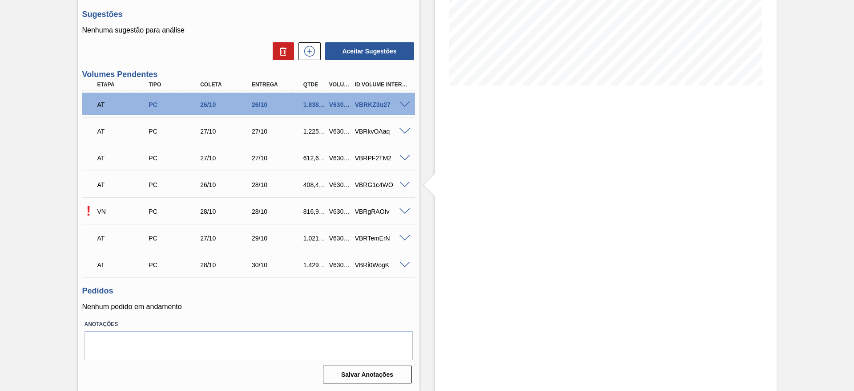
click at [402, 211] on span at bounding box center [405, 211] width 11 height 7
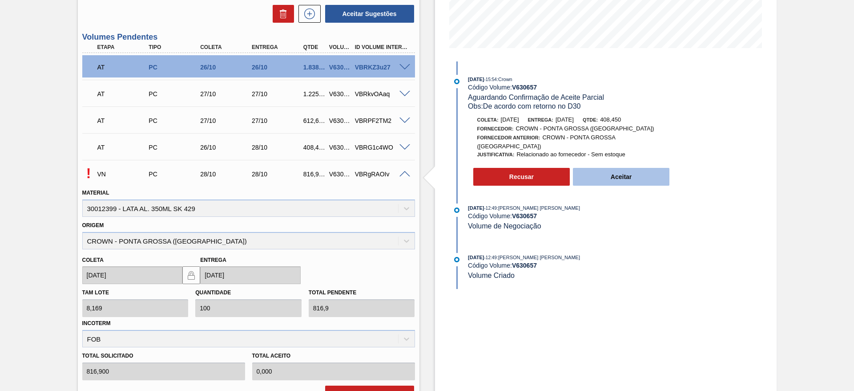
scroll to position [242, 0]
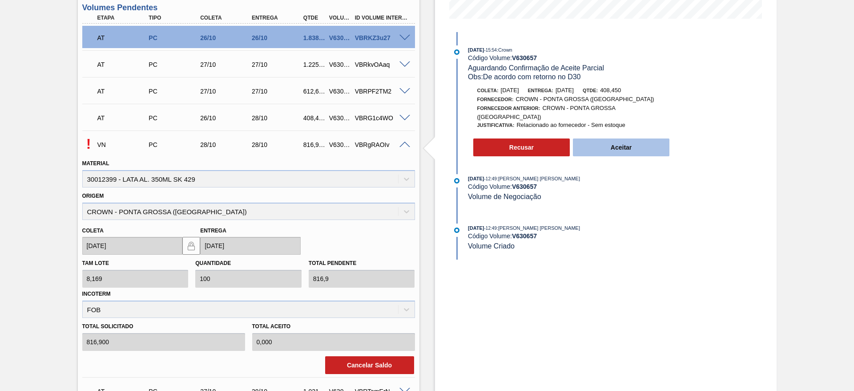
click at [615, 140] on button "Aceitar" at bounding box center [621, 147] width 97 height 18
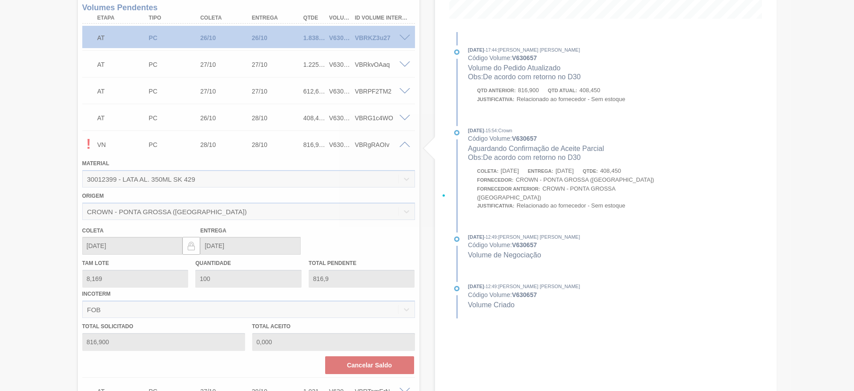
type input "50"
type input "408,45"
type input "408,450"
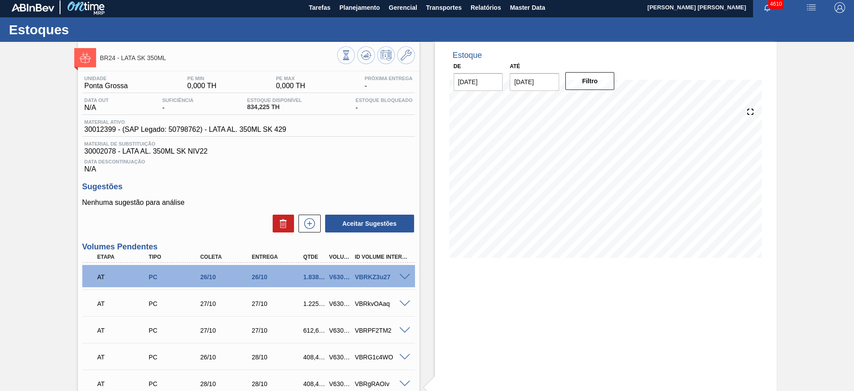
scroll to position [0, 0]
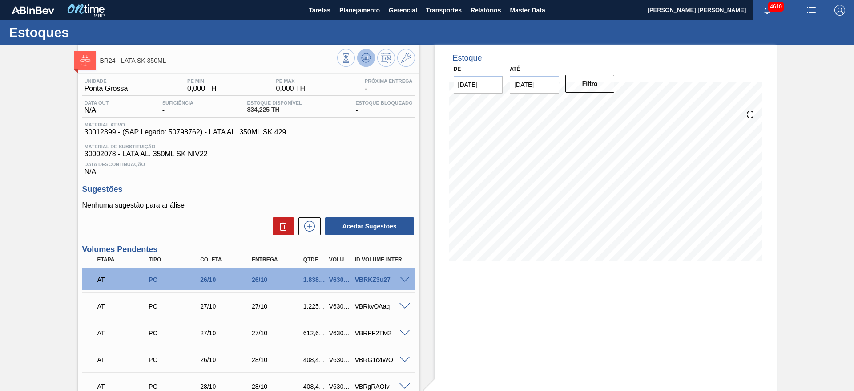
click at [362, 55] on icon at bounding box center [366, 58] width 11 height 11
click at [554, 84] on input "[DATE]" at bounding box center [534, 85] width 49 height 18
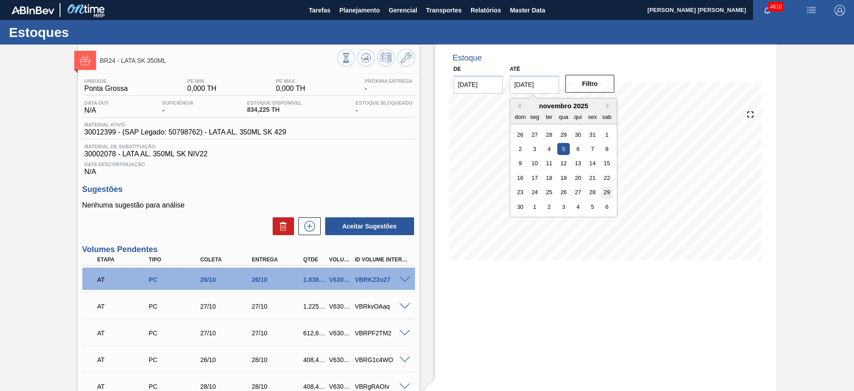
click at [605, 191] on div "29" at bounding box center [607, 192] width 12 height 12
type input "[DATE]"
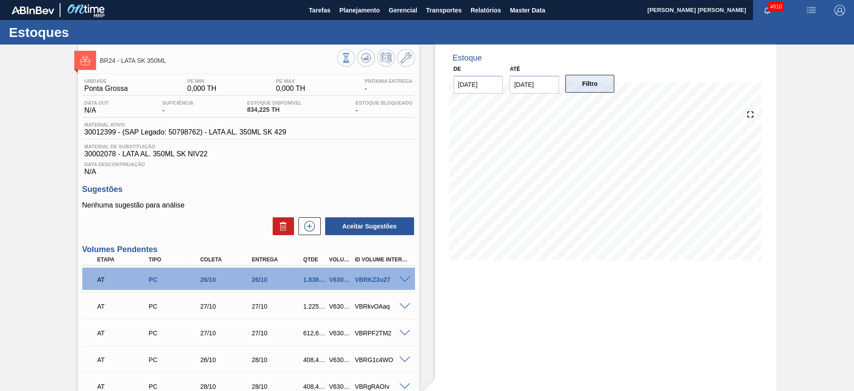
click at [591, 92] on button "Filtro" at bounding box center [590, 84] width 49 height 18
click at [353, 17] on button "Planejamento" at bounding box center [359, 10] width 49 height 20
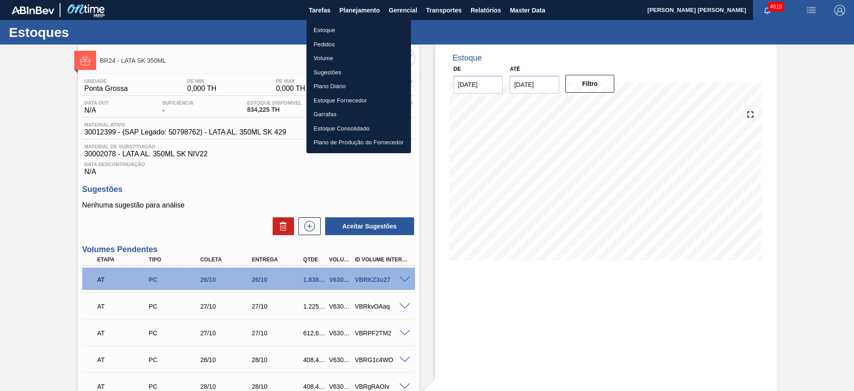
click at [449, 12] on div at bounding box center [427, 195] width 854 height 391
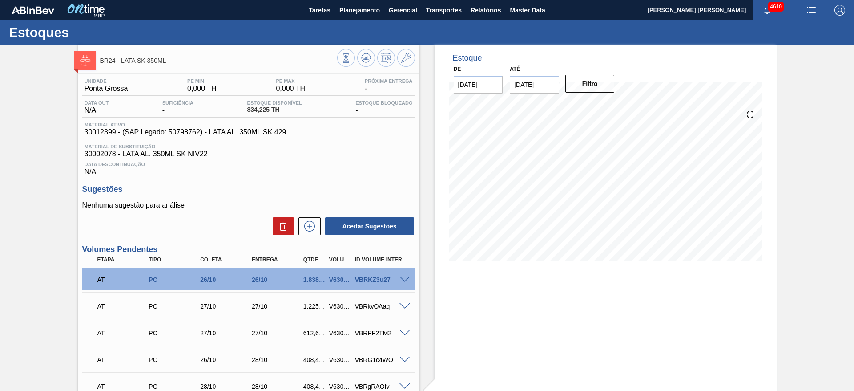
click at [437, 0] on body "Tarefas Planejamento Gerencial Transportes Relatórios Master Data [PERSON_NAME]…" at bounding box center [427, 0] width 854 height 0
click at [441, 13] on span "Transportes" at bounding box center [444, 10] width 36 height 11
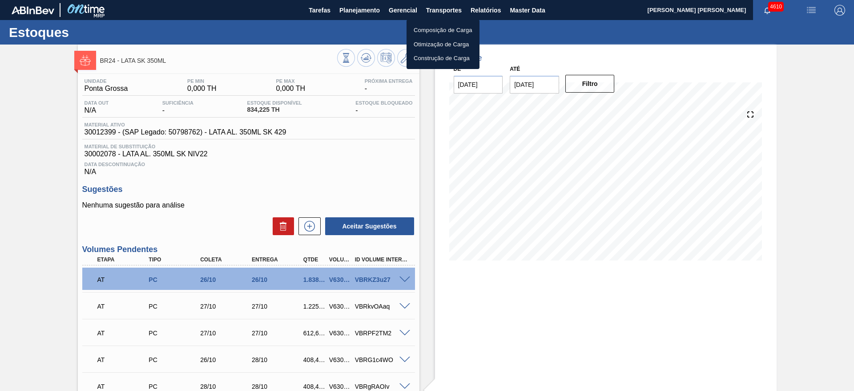
click at [443, 45] on li "Otimização de Carga" at bounding box center [443, 44] width 73 height 14
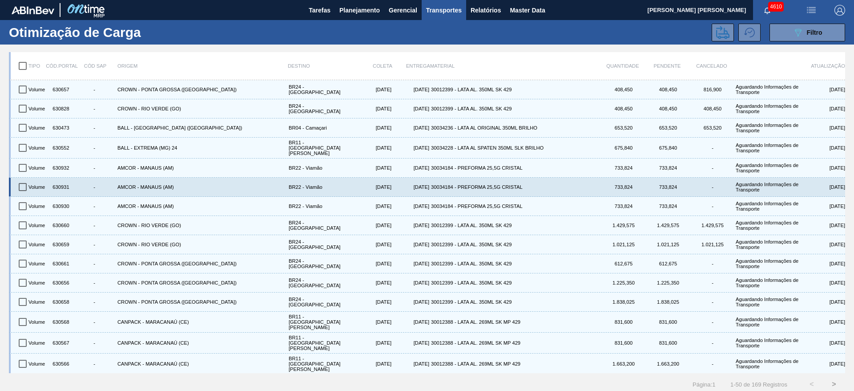
click at [821, 193] on div "Volume 630931 - AMCOR - MANAUS (AM) BR22 - Viamão [DATE] [DATE] 30034184 - PREF…" at bounding box center [429, 187] width 832 height 19
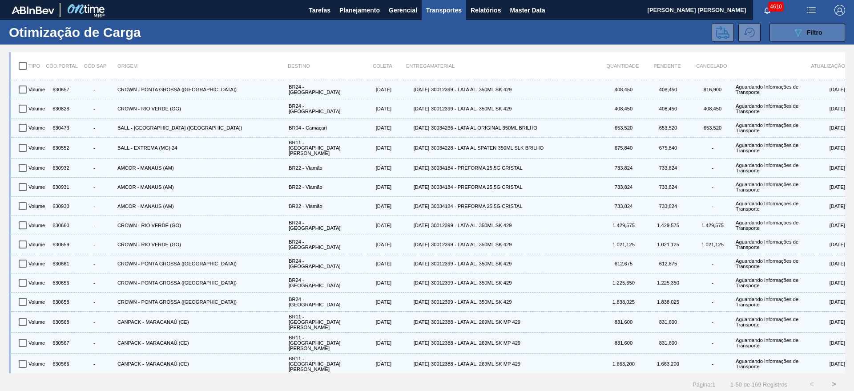
click at [788, 31] on button "089F7B8B-B2A5-4AFE-B5C0-19BA573D28AC Filtro" at bounding box center [808, 33] width 76 height 18
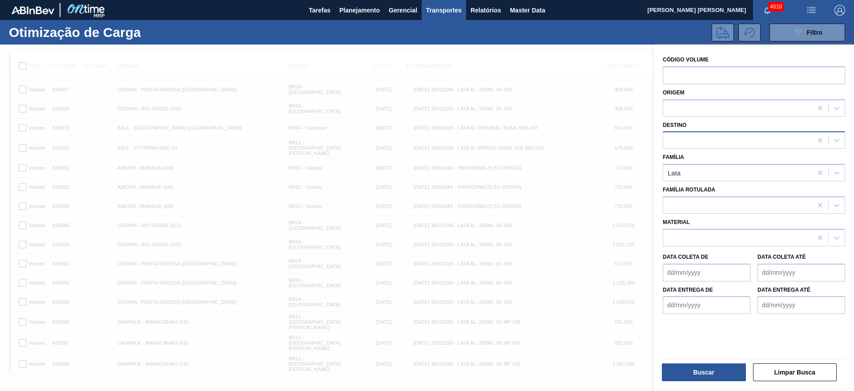
click at [715, 142] on div at bounding box center [737, 140] width 149 height 13
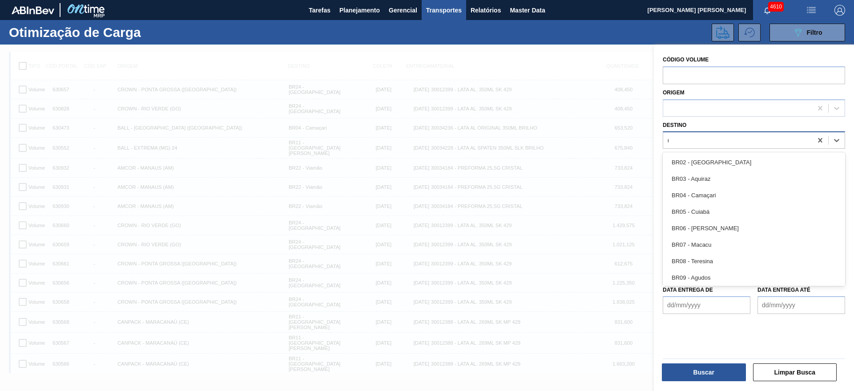
type input "09"
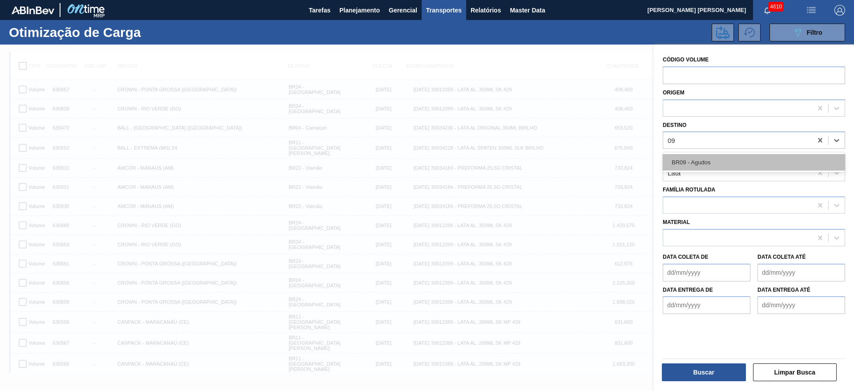
click at [707, 162] on div "BR09 - Agudos" at bounding box center [754, 162] width 182 height 16
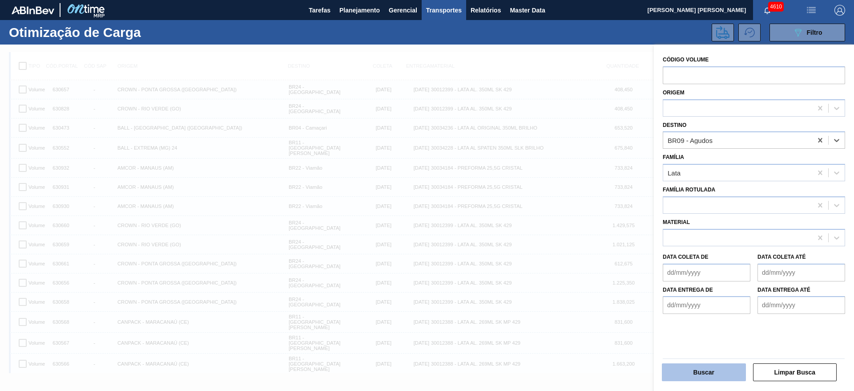
click at [713, 370] on button "Buscar" at bounding box center [704, 372] width 84 height 18
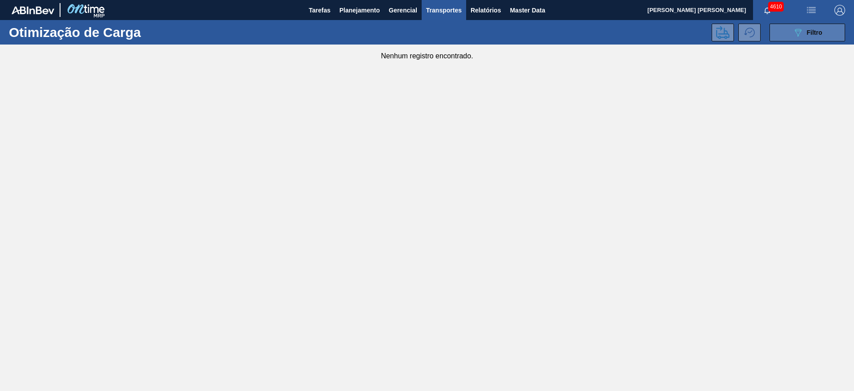
click at [803, 32] on icon "089F7B8B-B2A5-4AFE-B5C0-19BA573D28AC" at bounding box center [798, 32] width 11 height 11
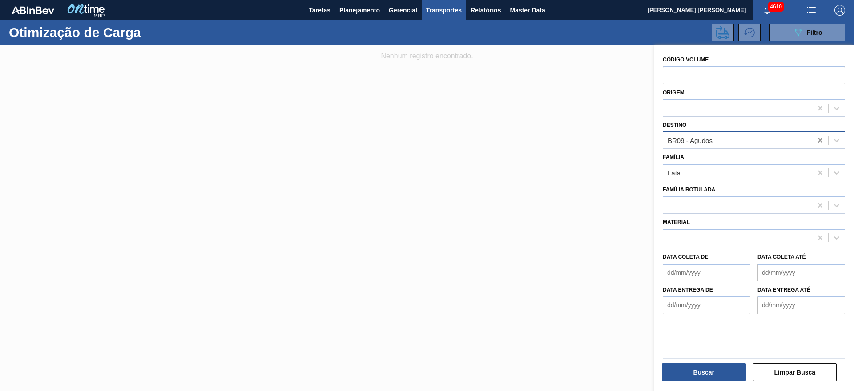
click at [821, 138] on icon at bounding box center [820, 140] width 4 height 4
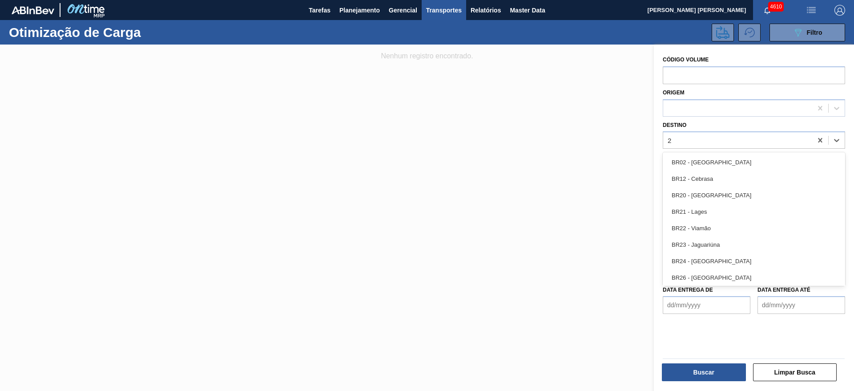
type input "21"
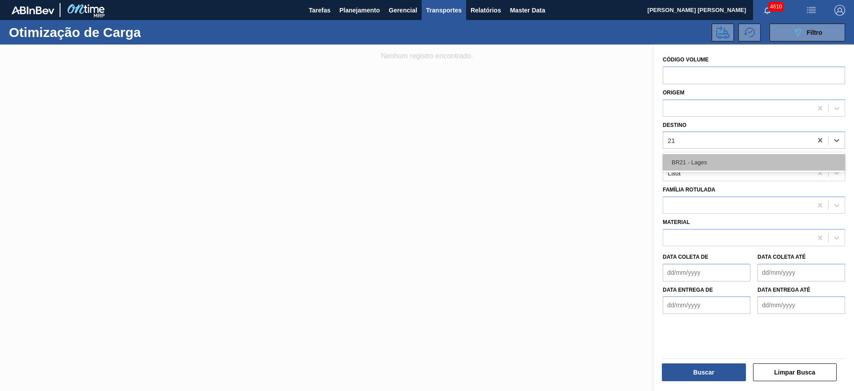
click at [712, 160] on div "BR21 - Lages" at bounding box center [754, 162] width 182 height 16
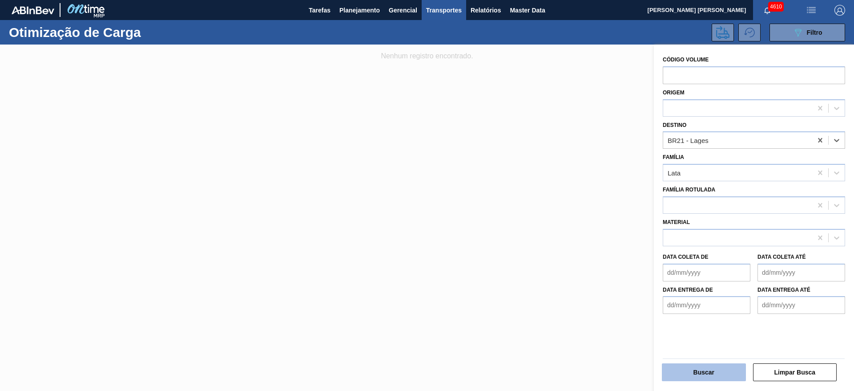
click at [706, 369] on button "Buscar" at bounding box center [704, 372] width 84 height 18
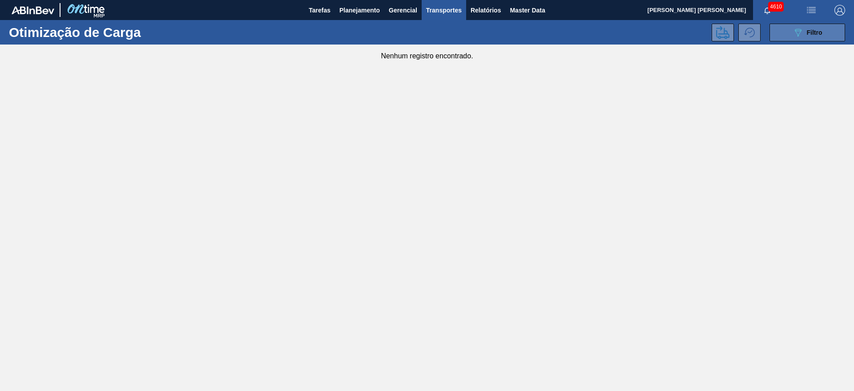
drag, startPoint x: 802, startPoint y: 30, endPoint x: 800, endPoint y: 34, distance: 4.6
click at [802, 30] on icon "089F7B8B-B2A5-4AFE-B5C0-19BA573D28AC" at bounding box center [798, 32] width 11 height 11
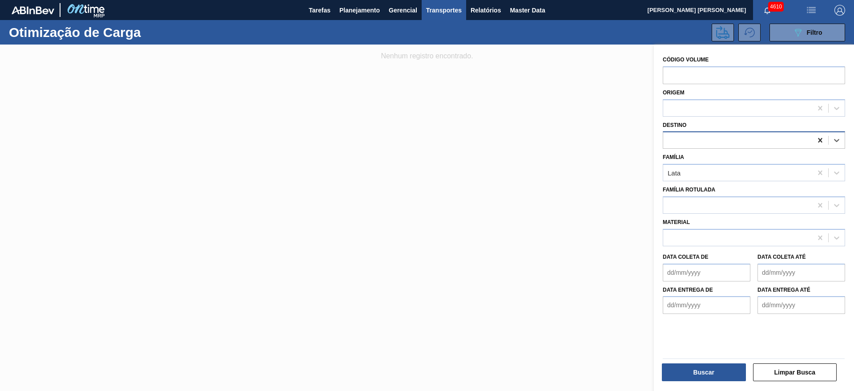
click at [817, 140] on icon at bounding box center [820, 140] width 9 height 9
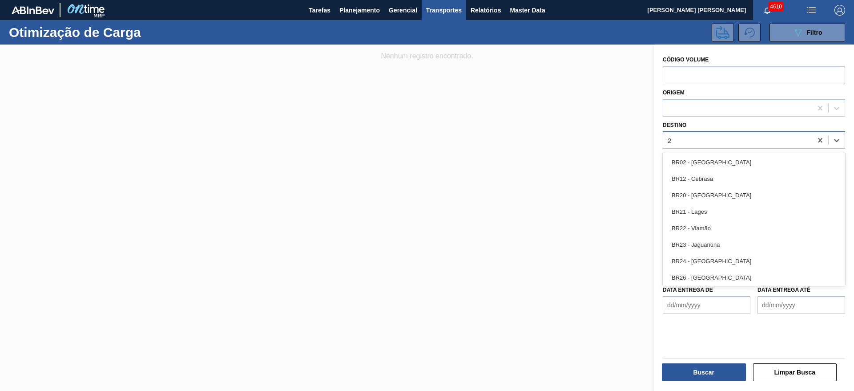
type input "22"
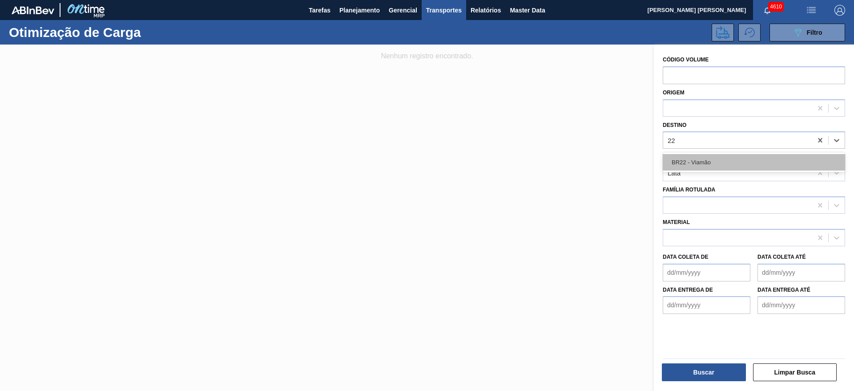
click at [730, 162] on div "BR22 - Viamão" at bounding box center [754, 162] width 182 height 16
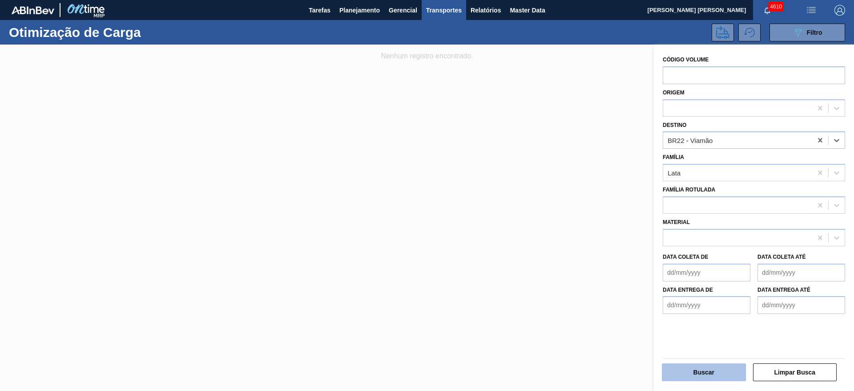
click at [704, 369] on button "Buscar" at bounding box center [704, 372] width 84 height 18
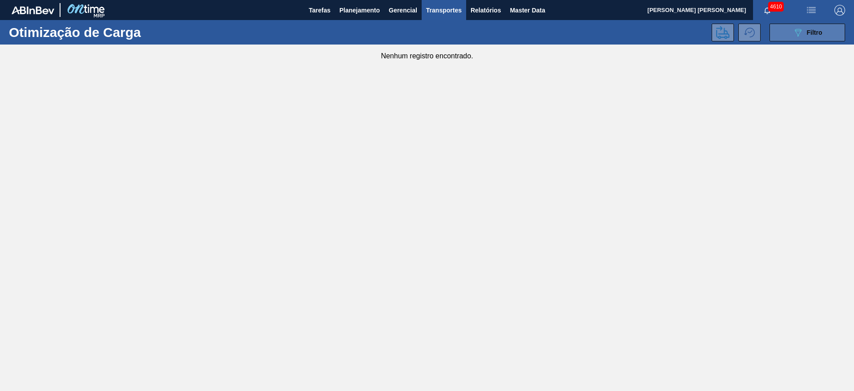
click at [780, 32] on button "089F7B8B-B2A5-4AFE-B5C0-19BA573D28AC Filtro" at bounding box center [808, 33] width 76 height 18
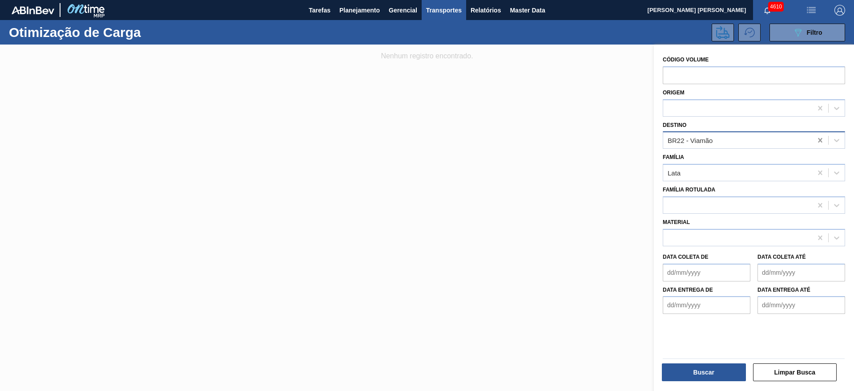
click at [817, 142] on icon at bounding box center [820, 140] width 9 height 9
type input "'"
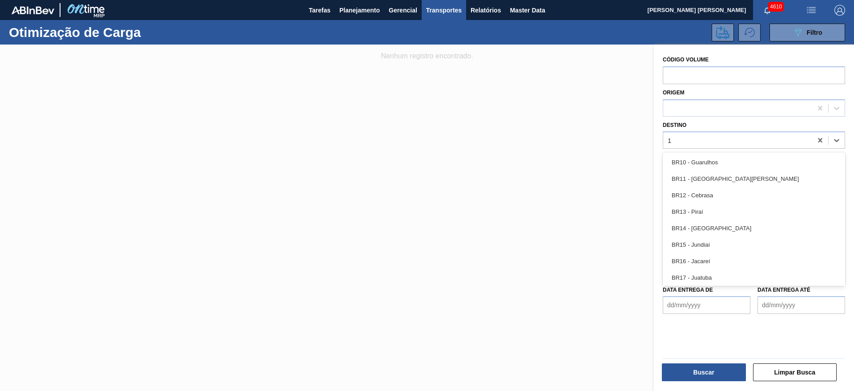
type input "15"
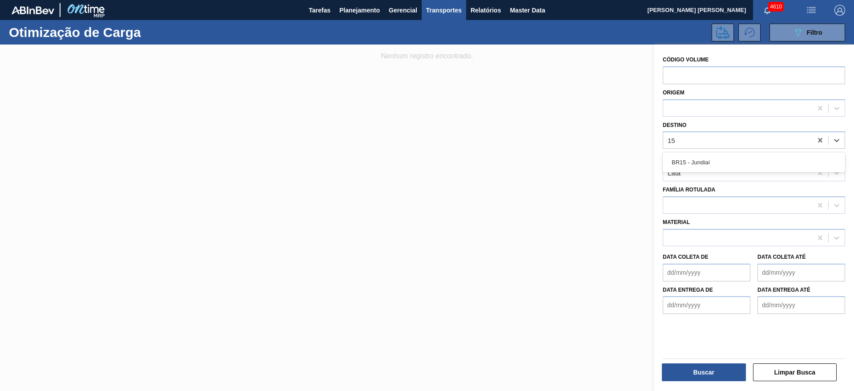
click at [733, 161] on div "BR15 - Jundiaí" at bounding box center [754, 162] width 182 height 16
click at [712, 371] on button "Buscar" at bounding box center [704, 372] width 84 height 18
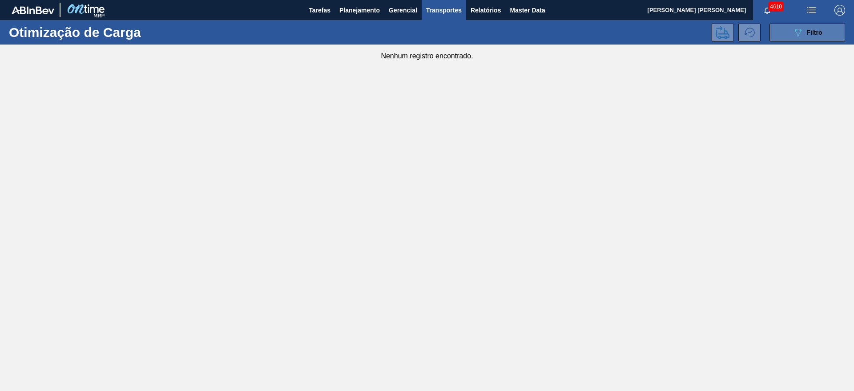
click at [782, 36] on button "089F7B8B-B2A5-4AFE-B5C0-19BA573D28AC Filtro" at bounding box center [808, 33] width 76 height 18
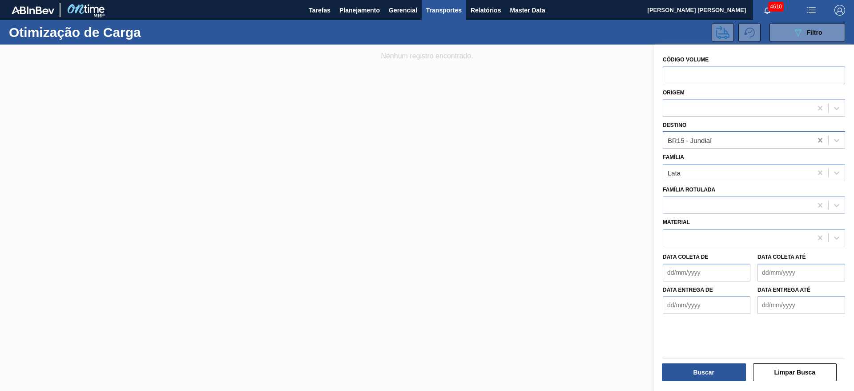
click at [817, 140] on icon at bounding box center [820, 140] width 9 height 9
type input "16"
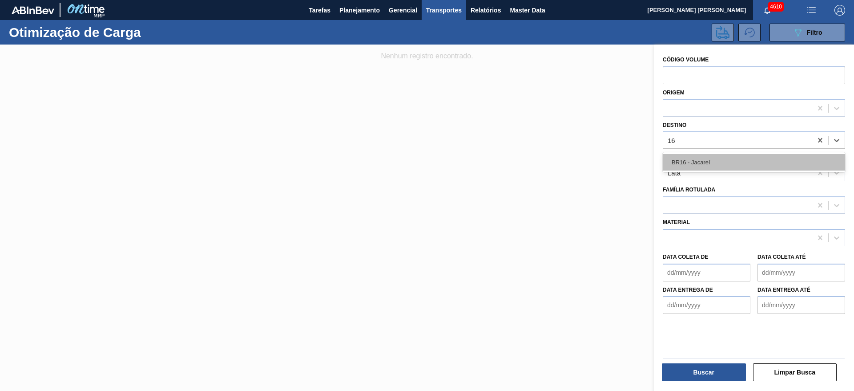
click at [725, 163] on div "BR16 - Jacareí" at bounding box center [754, 162] width 182 height 16
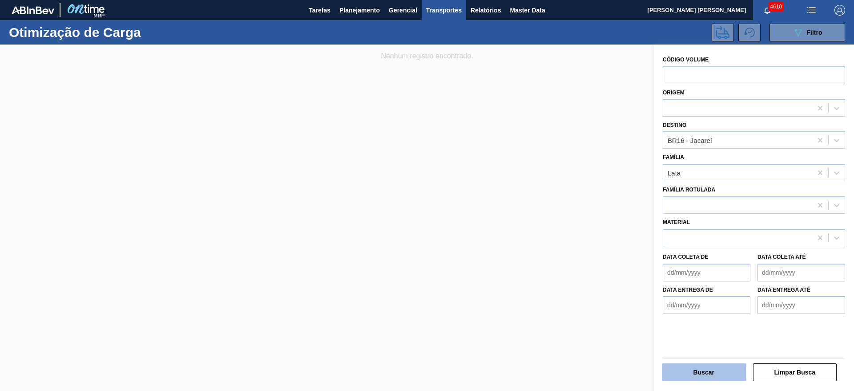
click at [709, 367] on button "Buscar" at bounding box center [704, 372] width 84 height 18
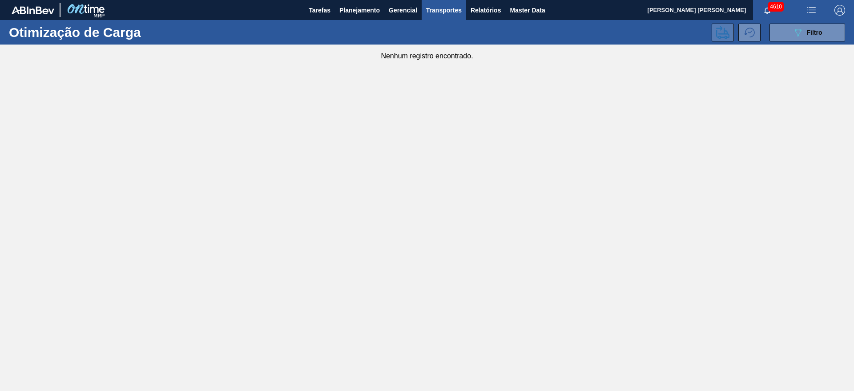
click at [724, 34] on icon at bounding box center [722, 32] width 13 height 13
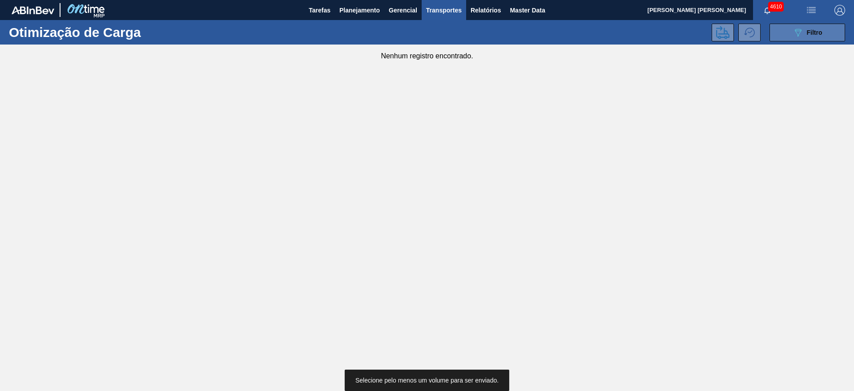
click at [788, 33] on button "089F7B8B-B2A5-4AFE-B5C0-19BA573D28AC Filtro" at bounding box center [808, 33] width 76 height 18
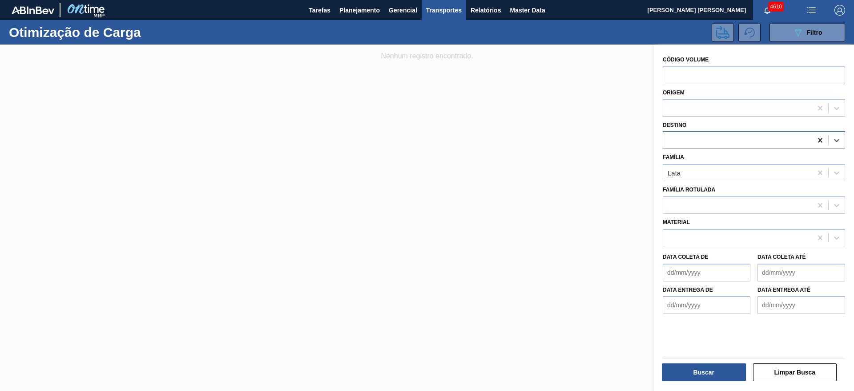
click at [816, 140] on icon at bounding box center [820, 140] width 9 height 9
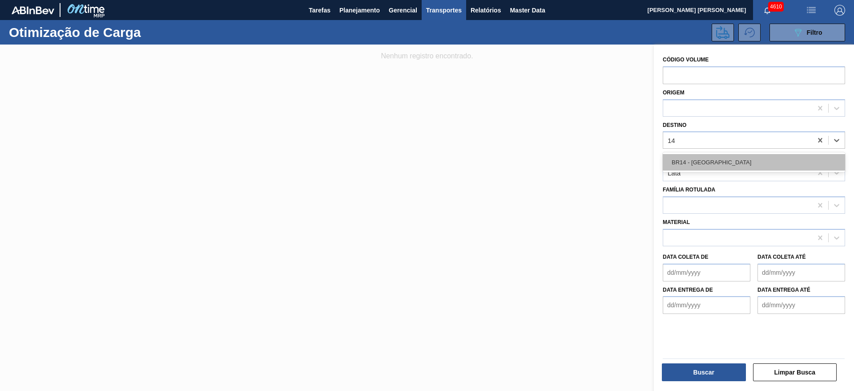
type input "1"
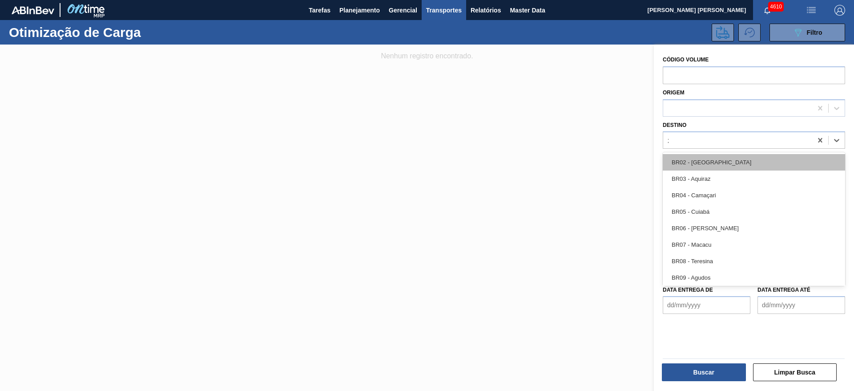
type input "24"
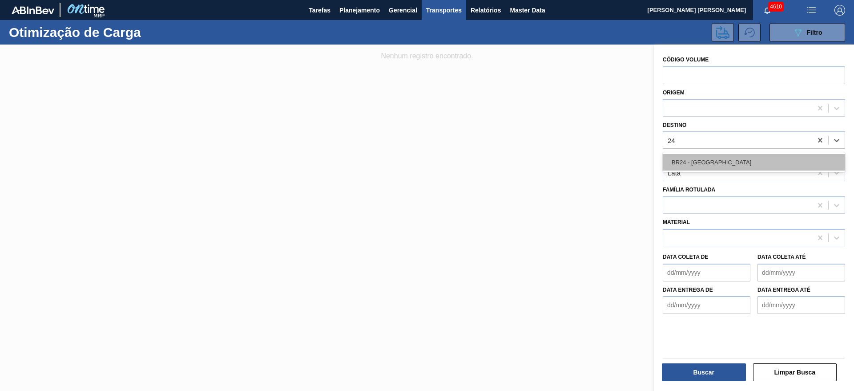
click at [741, 162] on div "BR24 - [GEOGRAPHIC_DATA]" at bounding box center [754, 162] width 182 height 16
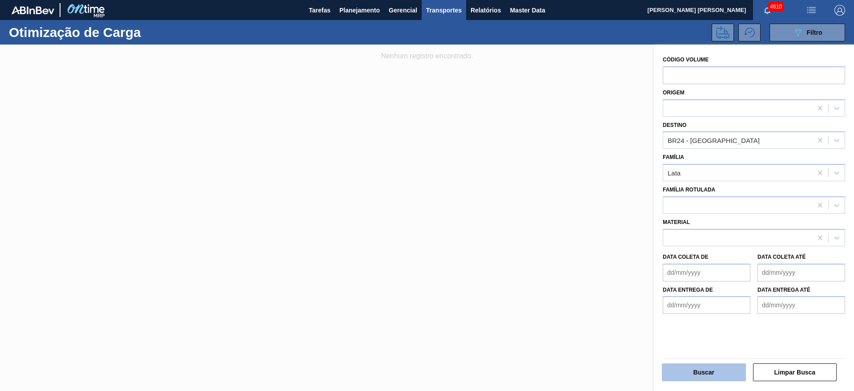
click at [702, 377] on button "Buscar" at bounding box center [704, 372] width 84 height 18
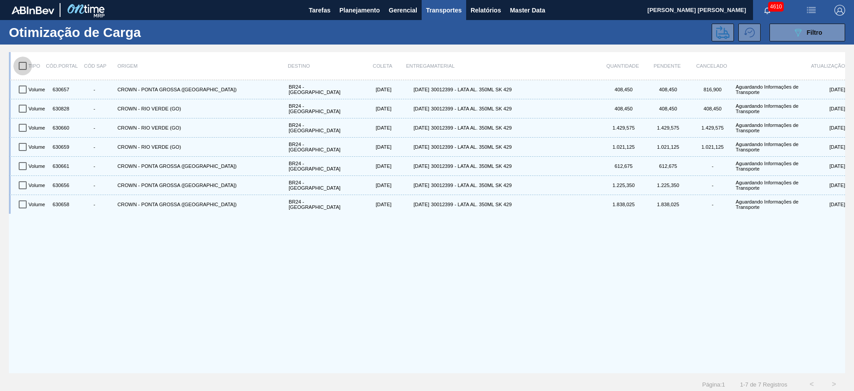
click at [18, 67] on input "checkbox" at bounding box center [22, 66] width 19 height 19
checkbox input "true"
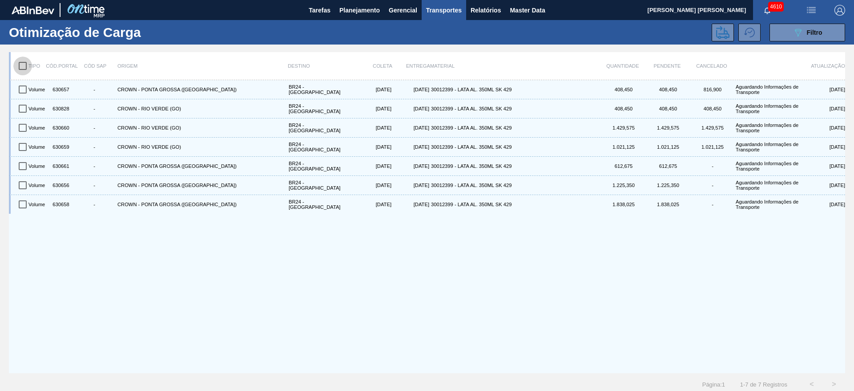
checkbox input "true"
click at [713, 33] on button at bounding box center [723, 33] width 22 height 18
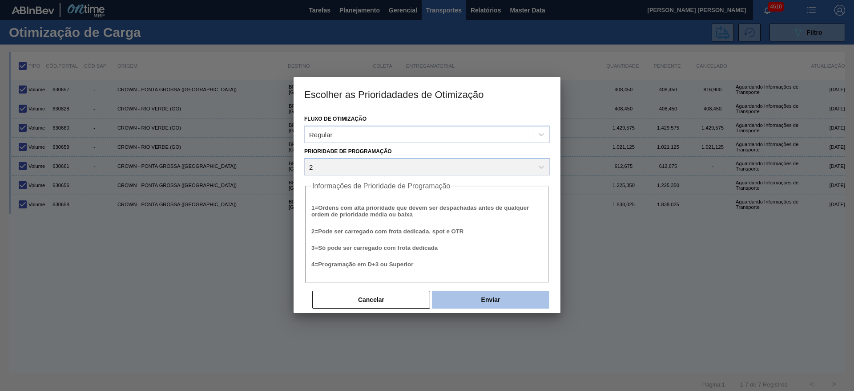
click at [475, 295] on button "Enviar" at bounding box center [490, 300] width 117 height 18
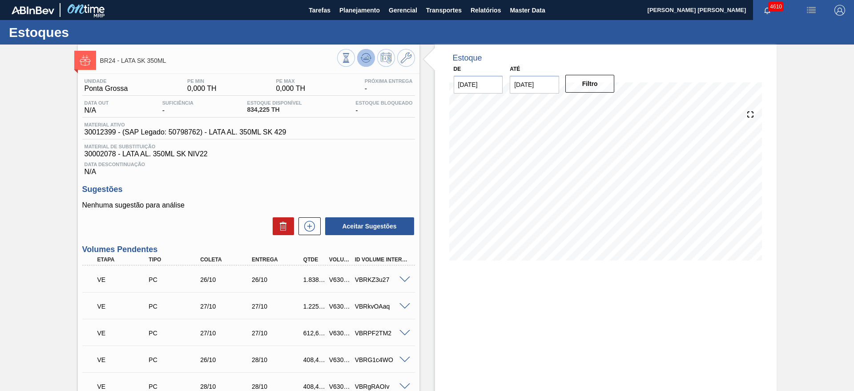
click at [368, 60] on icon at bounding box center [366, 58] width 11 height 11
